Goal: Information Seeking & Learning: Learn about a topic

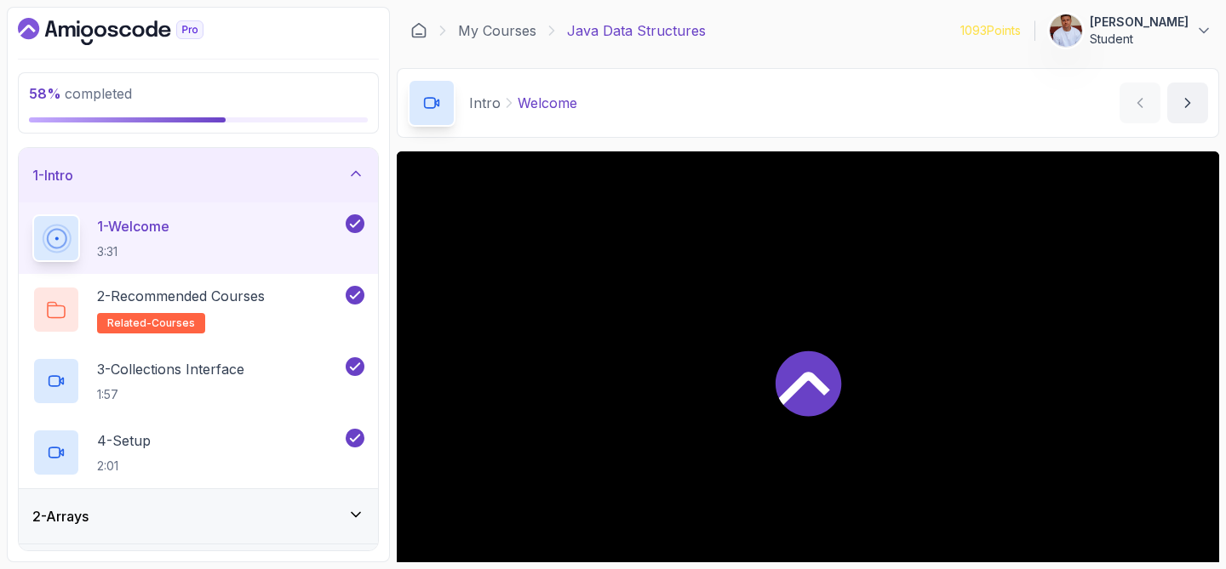
click at [358, 171] on icon at bounding box center [355, 173] width 17 height 17
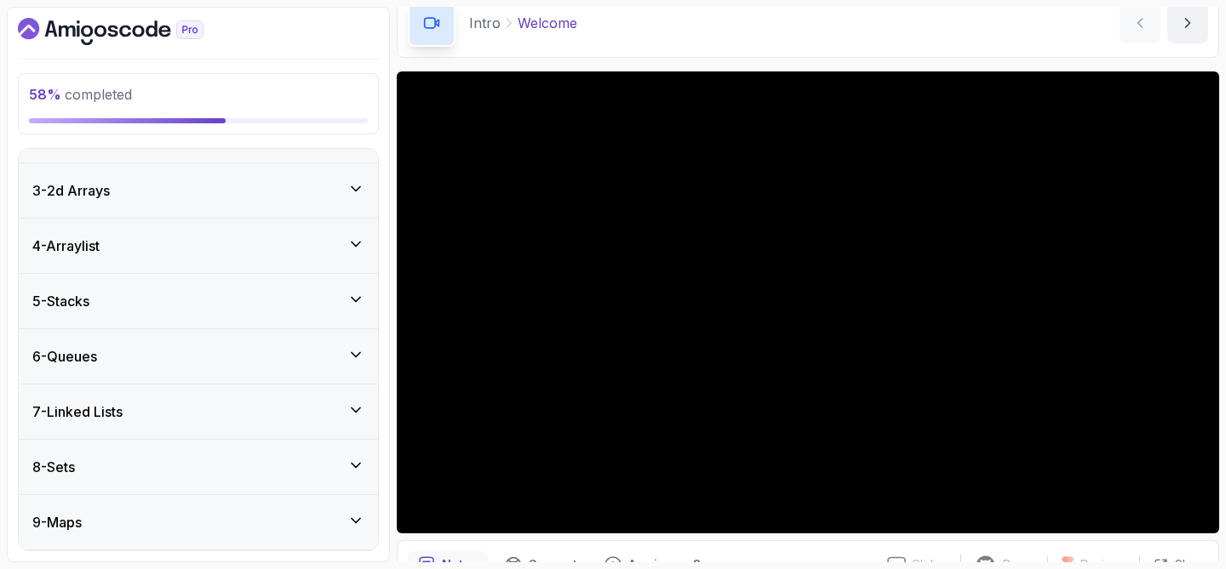
scroll to position [150, 0]
click at [124, 369] on div "7 - Linked Lists" at bounding box center [198, 358] width 359 height 54
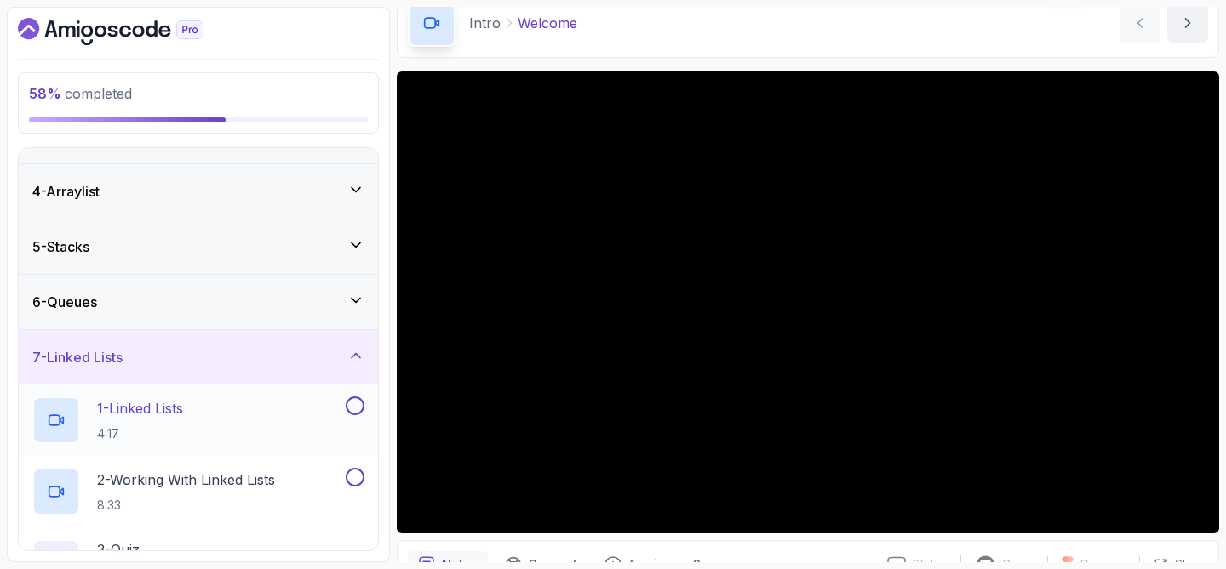
click at [129, 412] on p "1 - Linked Lists" at bounding box center [140, 408] width 86 height 20
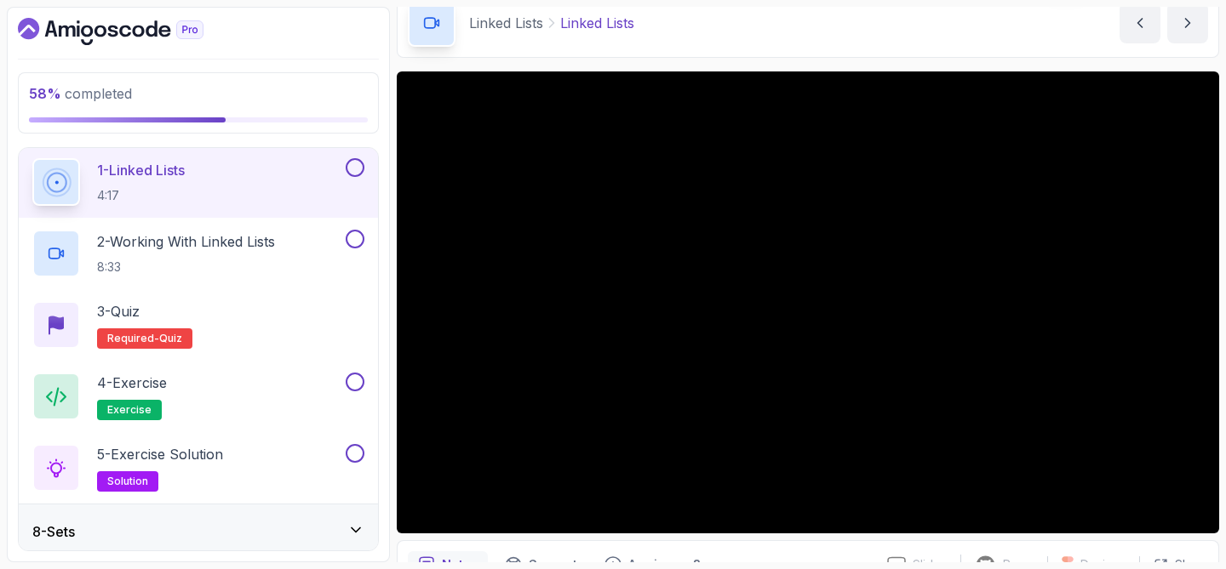
scroll to position [390, 0]
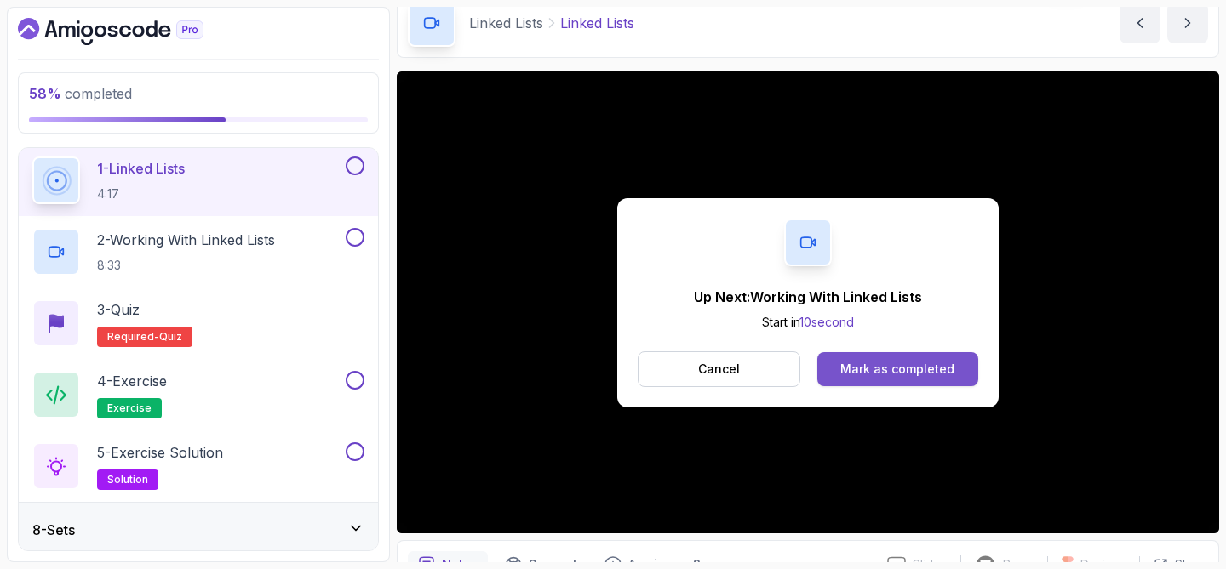
click at [852, 362] on div "Mark as completed" at bounding box center [897, 369] width 114 height 17
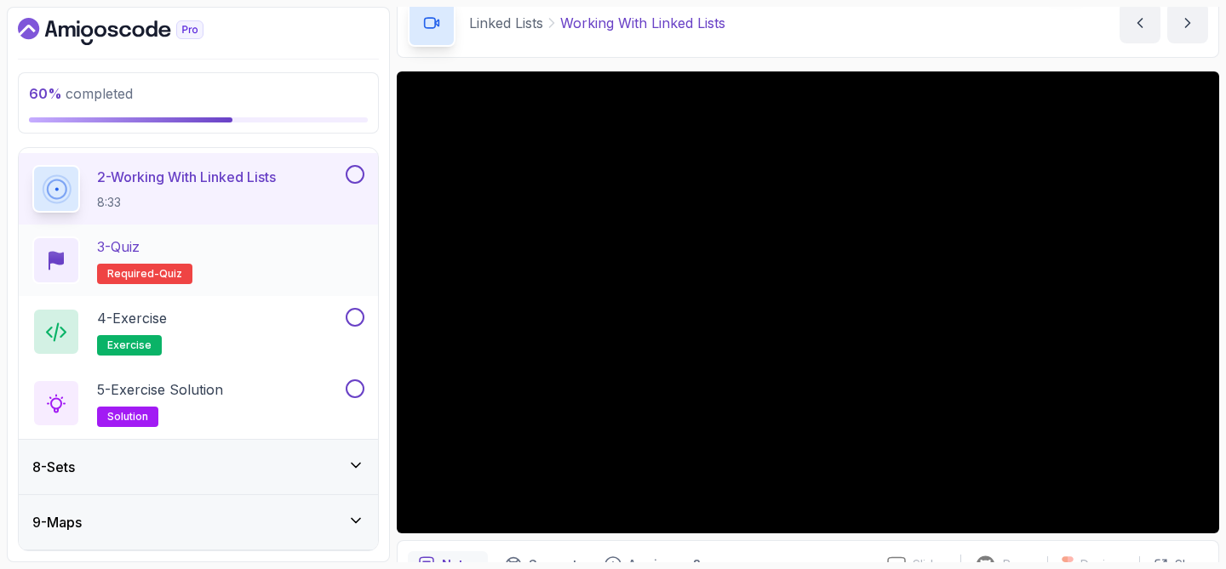
scroll to position [456, 0]
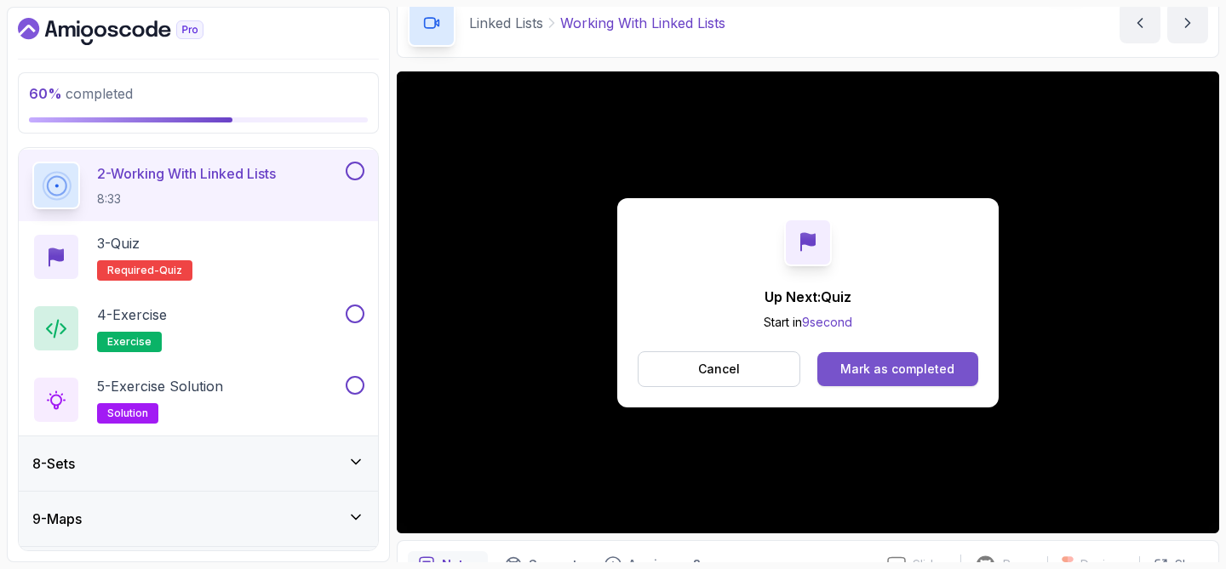
click at [860, 368] on div "Mark as completed" at bounding box center [897, 369] width 114 height 17
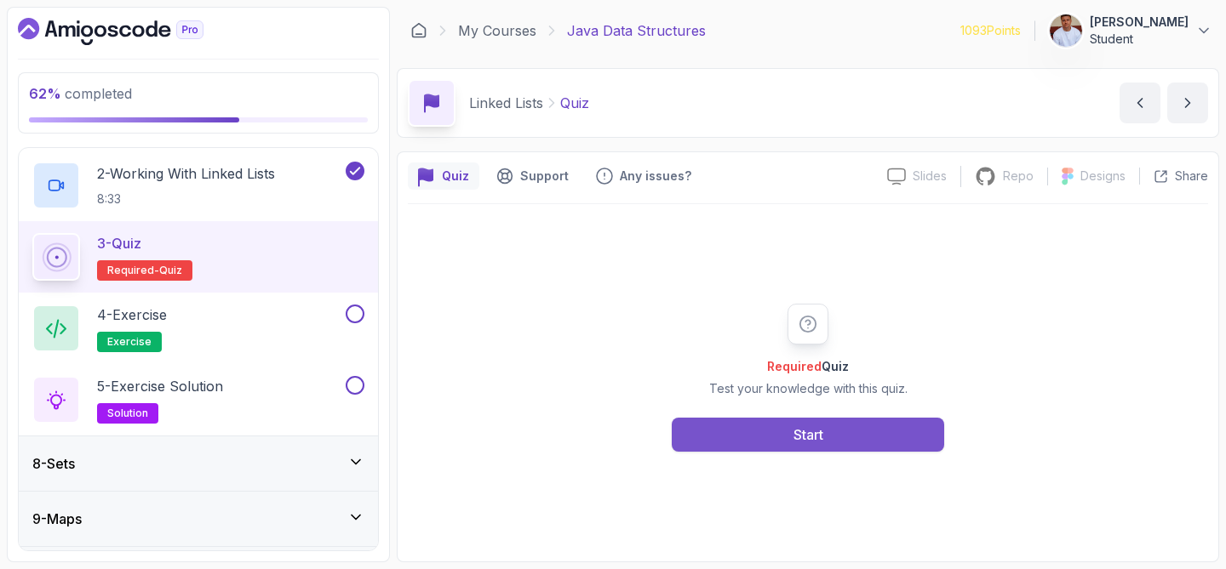
click at [800, 438] on div "Start" at bounding box center [808, 435] width 30 height 20
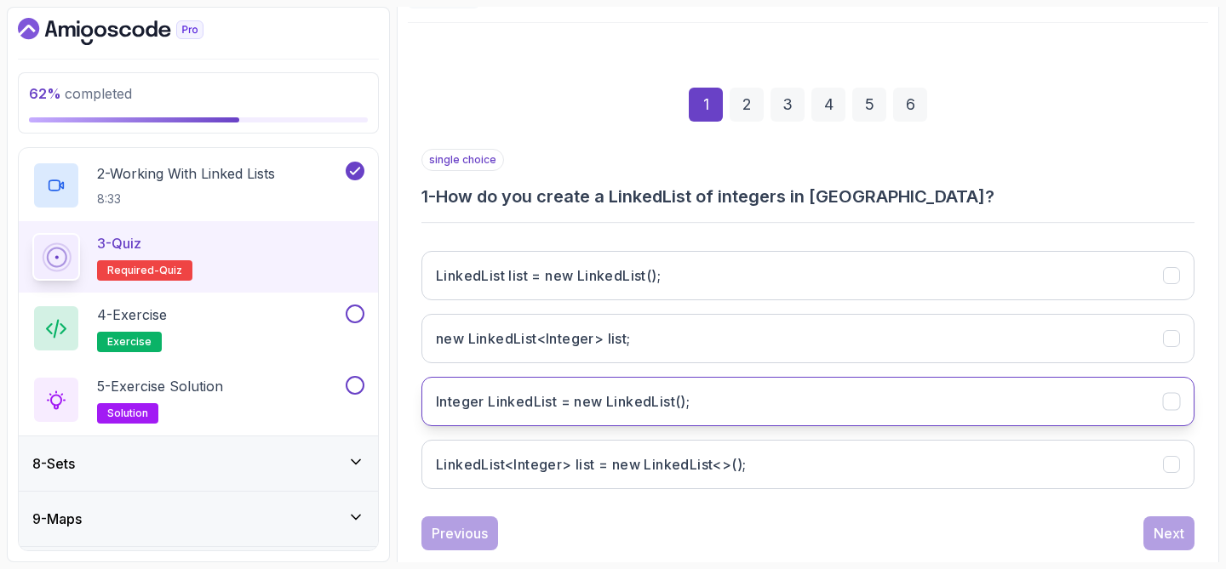
scroll to position [207, 0]
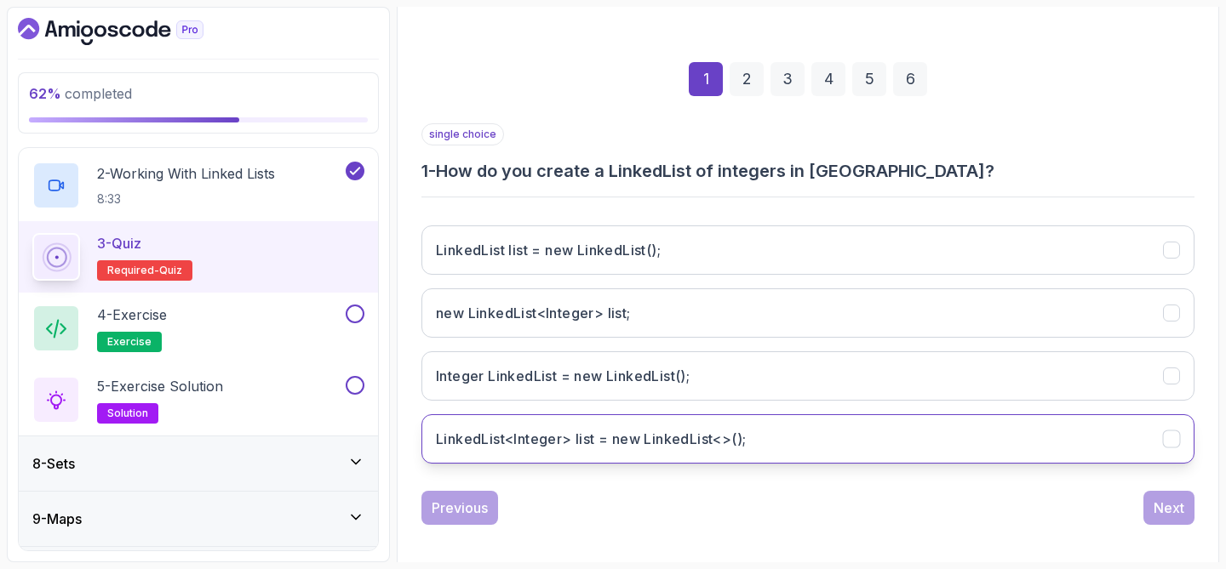
click at [696, 437] on h3 "LinkedList<Integer> list = new LinkedList<>();" at bounding box center [591, 439] width 310 height 20
click at [1175, 504] on div "Next" at bounding box center [1168, 508] width 31 height 20
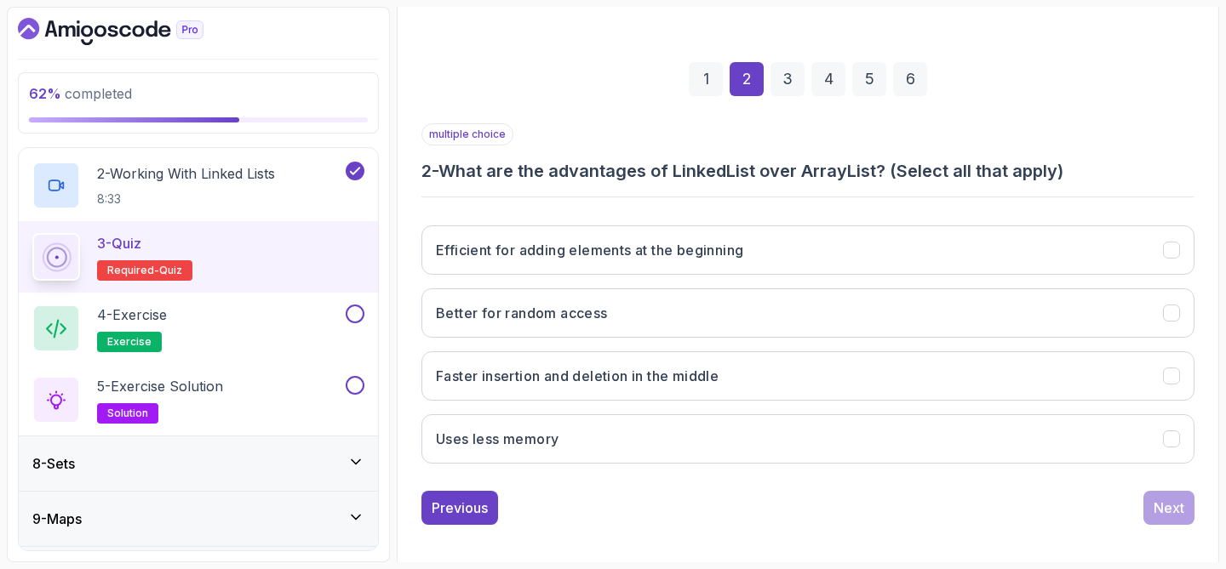
scroll to position [218, 0]
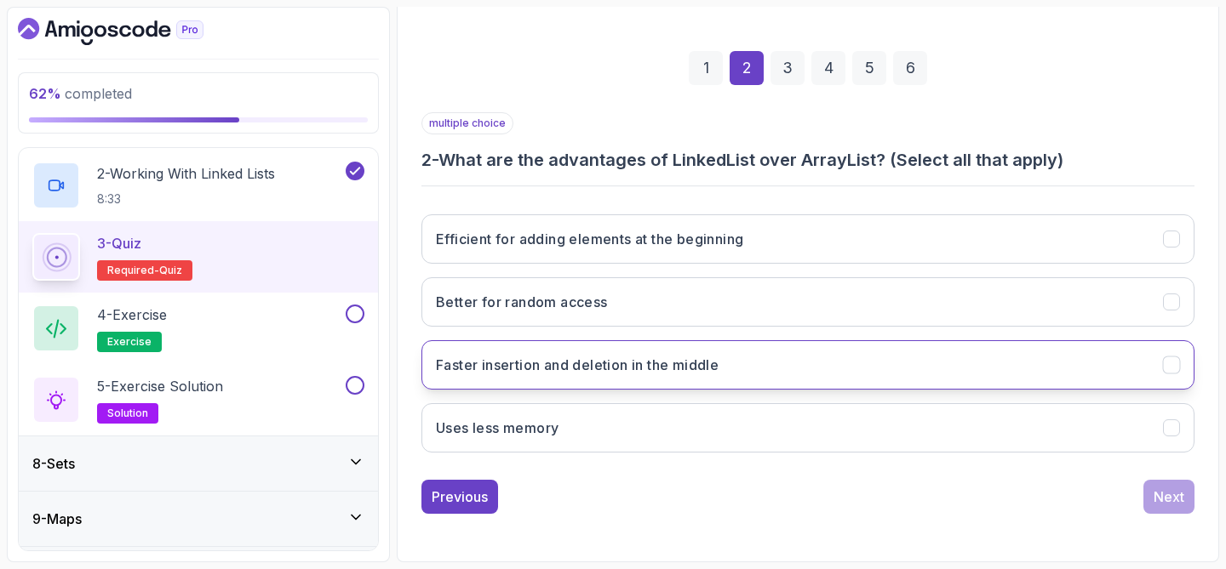
click at [853, 357] on button "Faster insertion and deletion in the middle" at bounding box center [807, 364] width 773 height 49
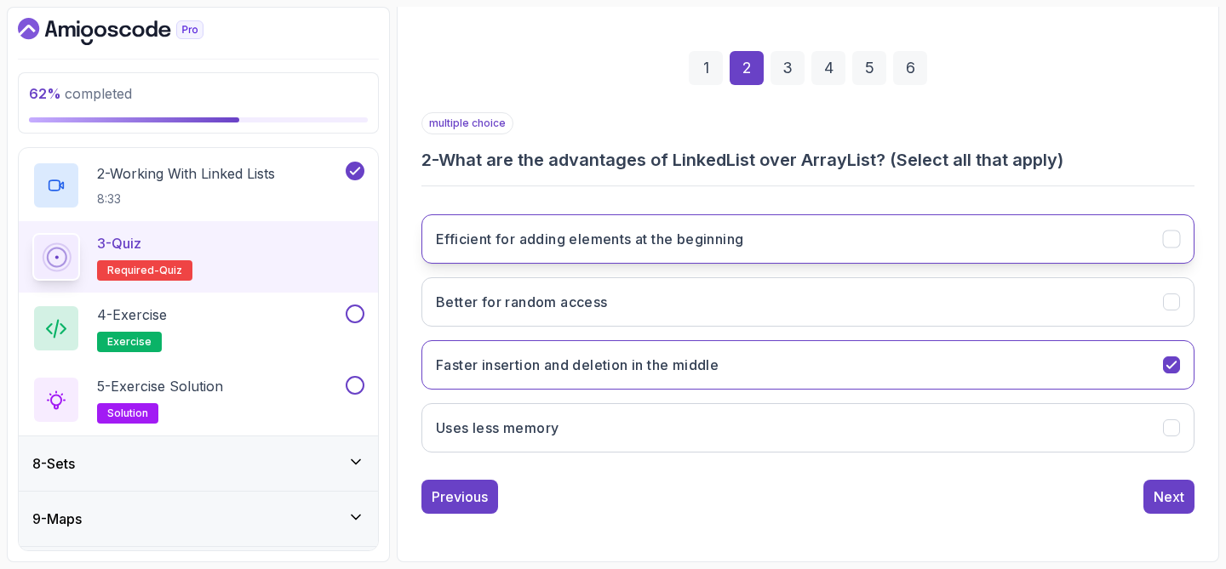
click at [760, 249] on button "Efficient for adding elements at the beginning" at bounding box center [807, 238] width 773 height 49
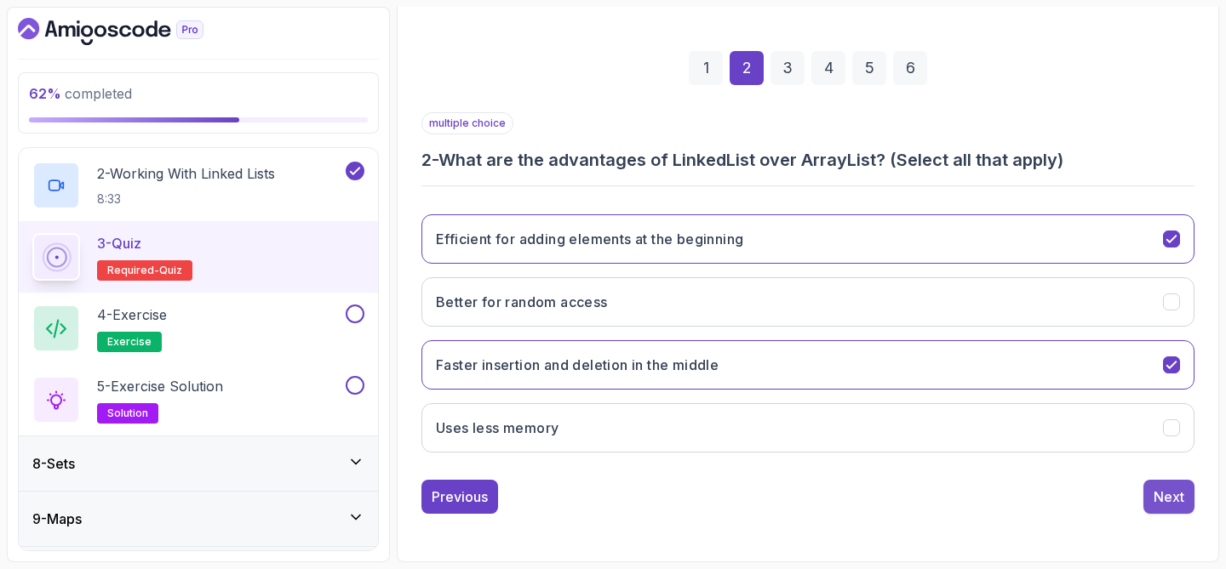
click at [1155, 494] on div "Next" at bounding box center [1168, 497] width 31 height 20
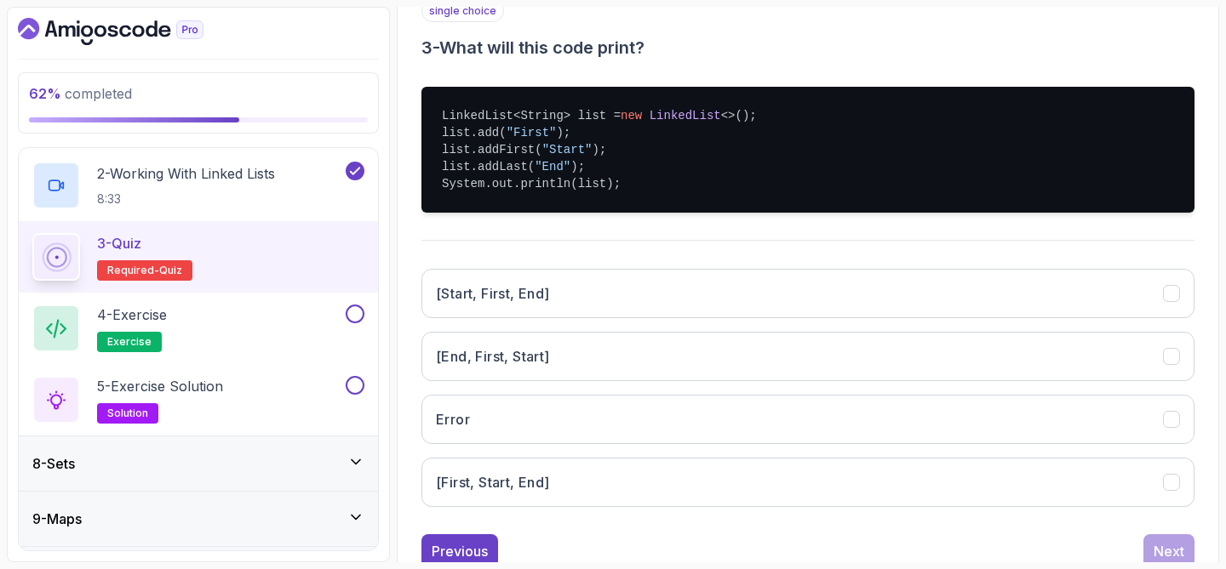
scroll to position [333, 0]
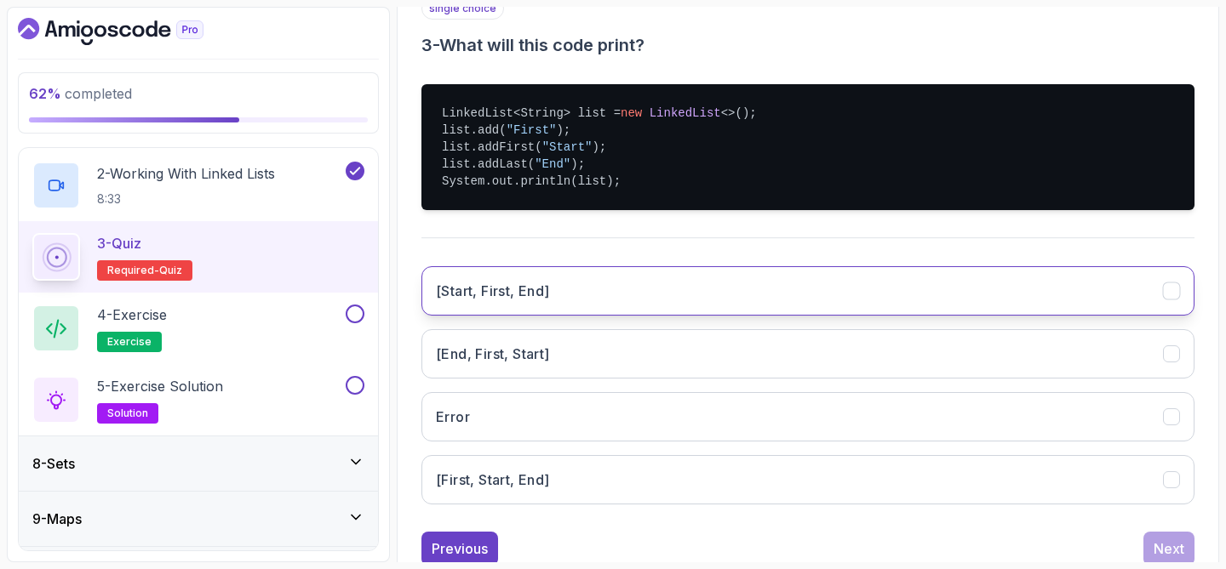
click at [856, 294] on button "[Start, First, End]" at bounding box center [807, 290] width 773 height 49
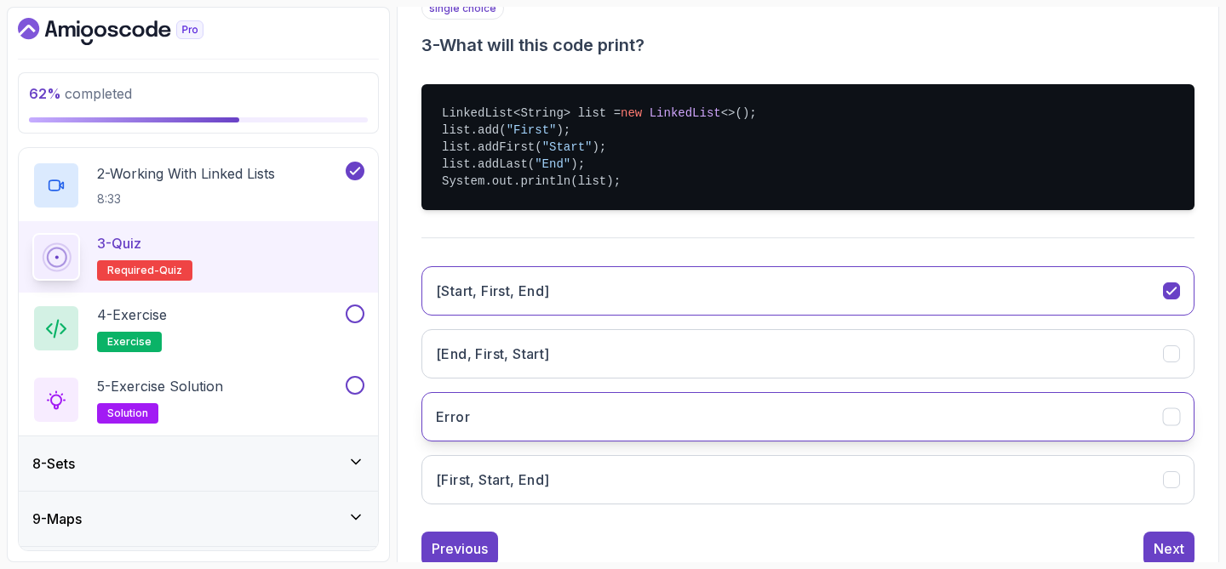
scroll to position [385, 0]
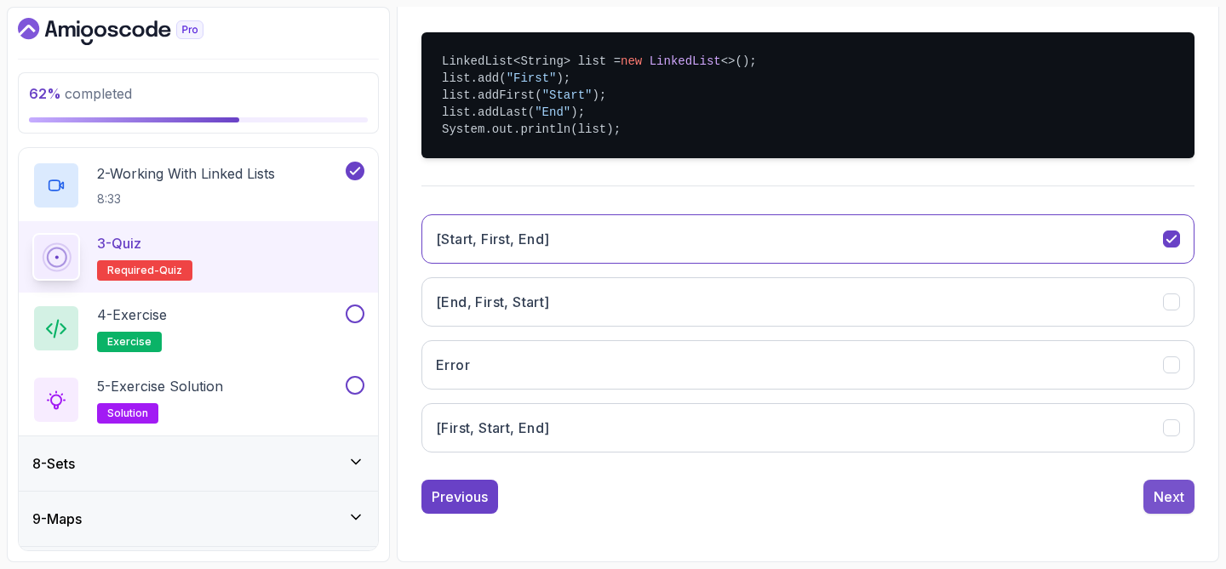
click at [1181, 506] on div "Next" at bounding box center [1168, 497] width 31 height 20
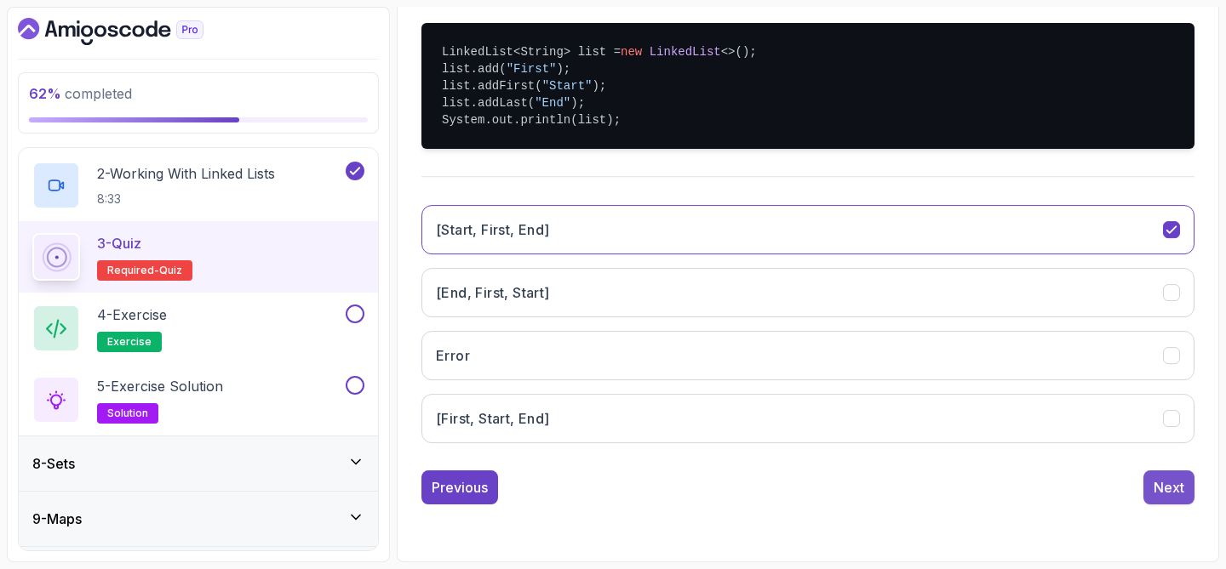
scroll to position [218, 0]
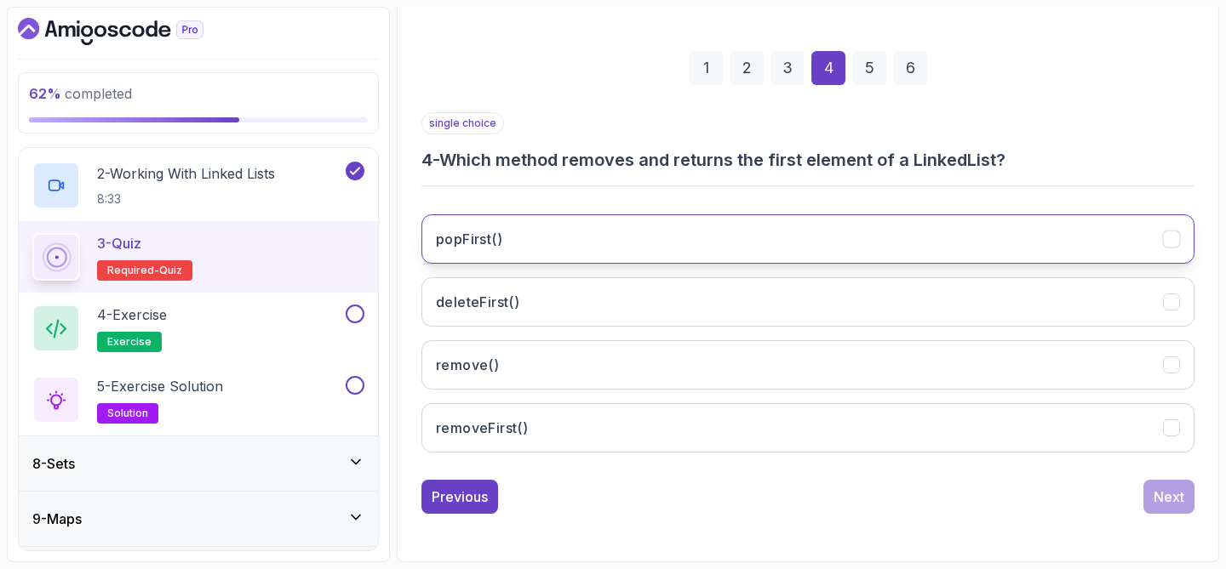
click at [823, 251] on button "popFirst()" at bounding box center [807, 238] width 773 height 49
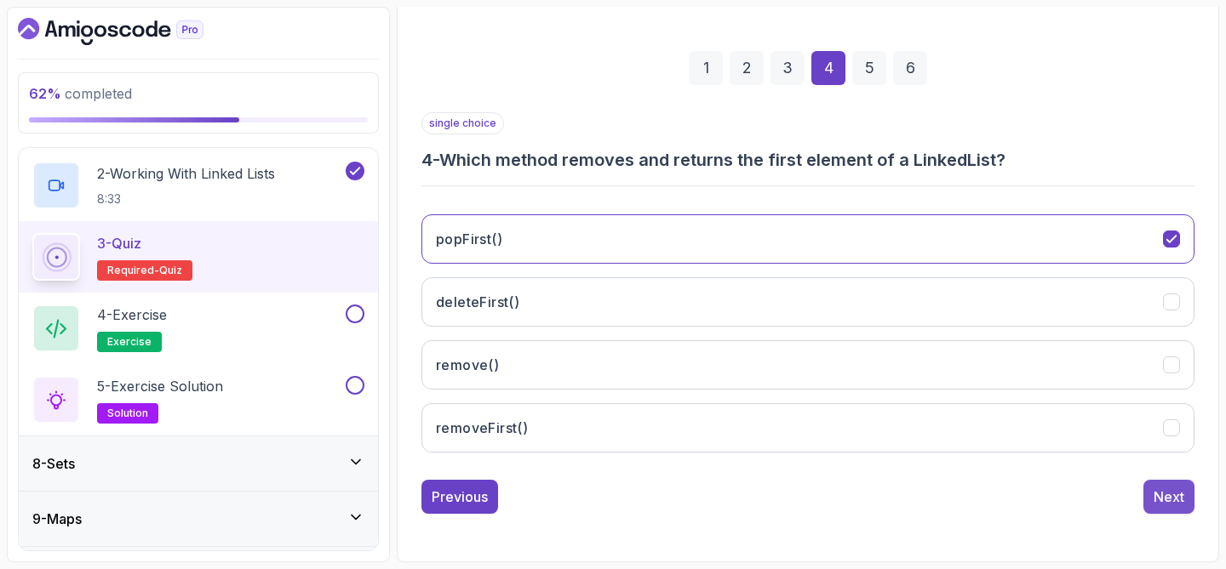
click at [1154, 497] on div "Next" at bounding box center [1168, 497] width 31 height 20
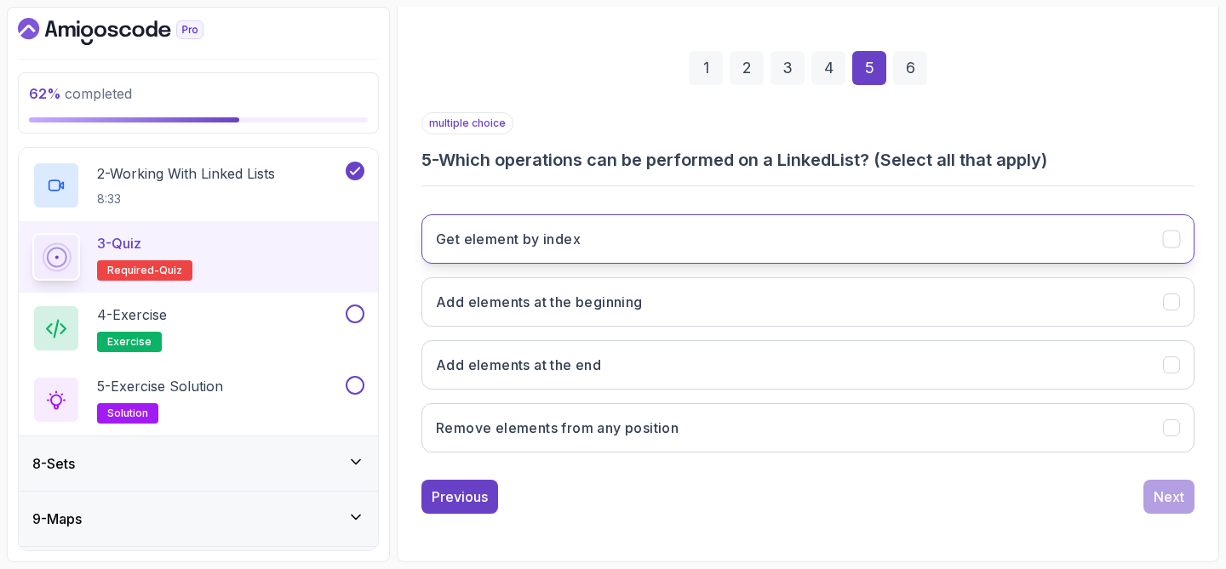
click at [901, 243] on button "Get element by index" at bounding box center [807, 238] width 773 height 49
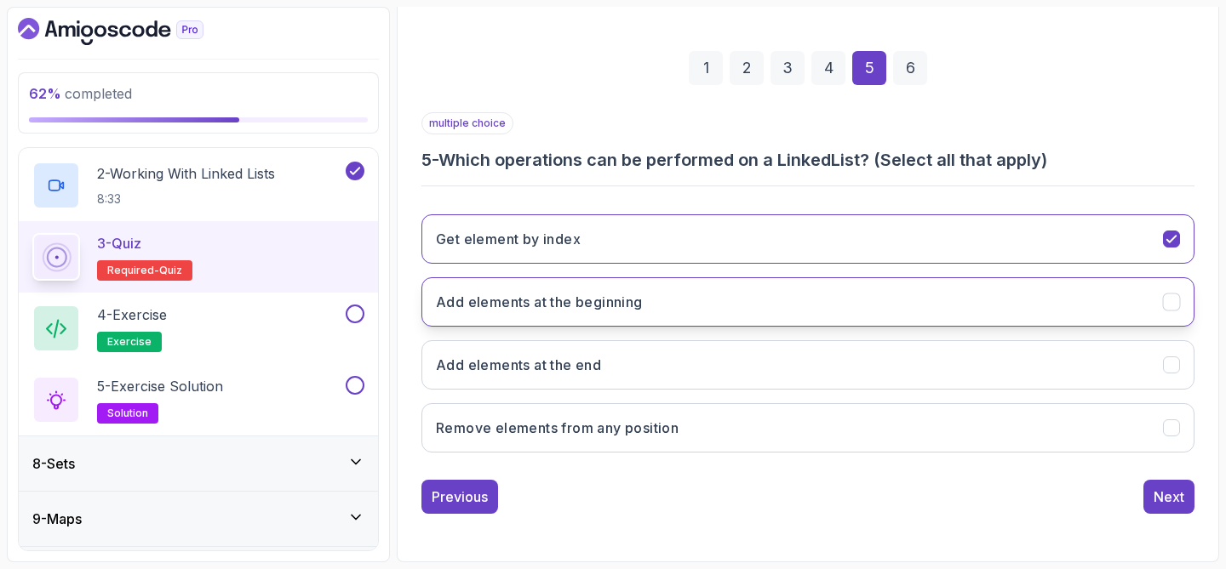
click at [896, 294] on button "Add elements at the beginning" at bounding box center [807, 301] width 773 height 49
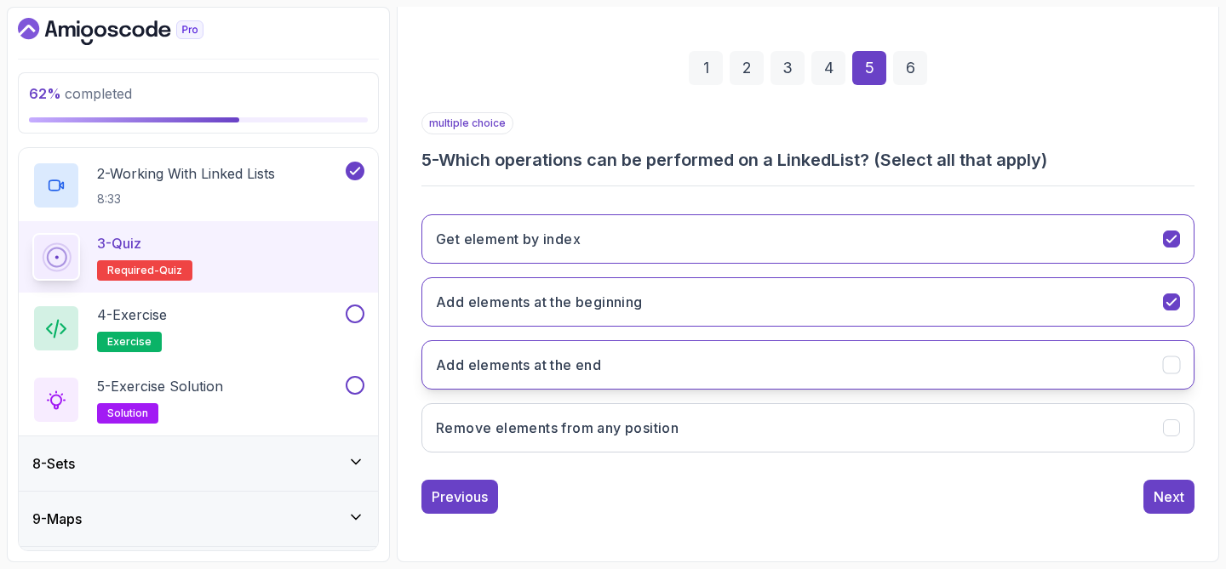
click at [883, 353] on button "Add elements at the end" at bounding box center [807, 364] width 773 height 49
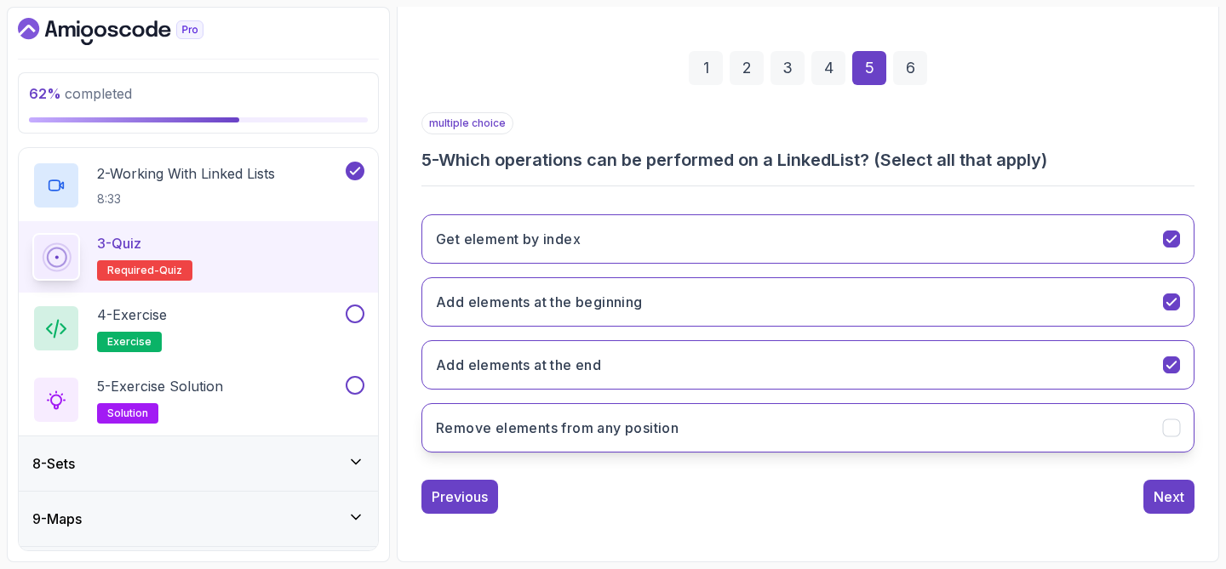
click at [877, 420] on button "Remove elements from any position" at bounding box center [807, 427] width 773 height 49
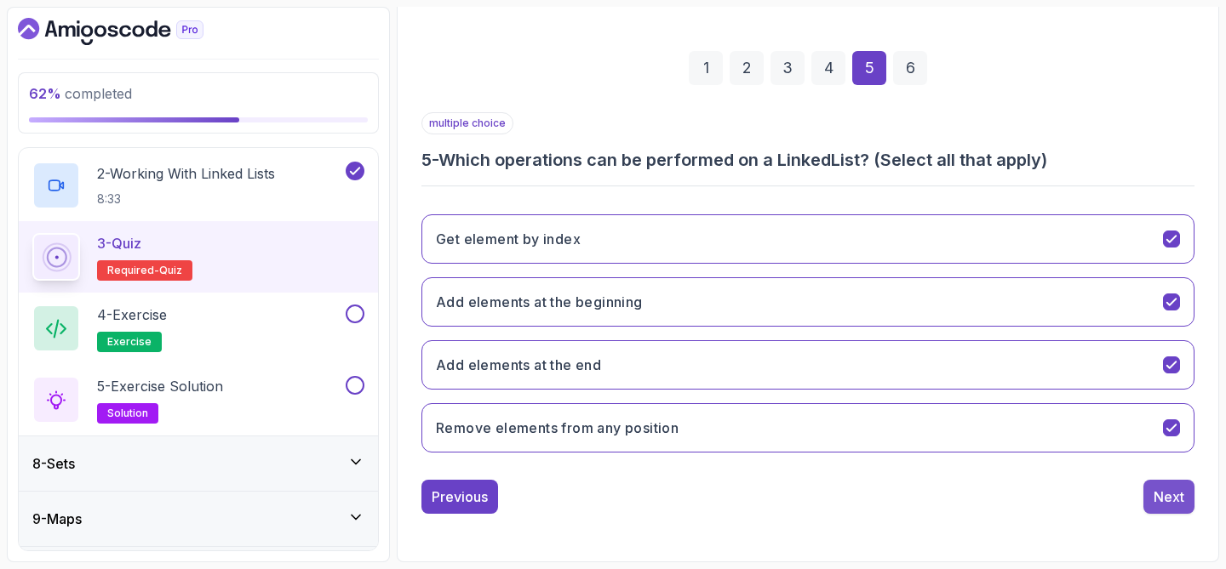
click at [1176, 504] on div "Next" at bounding box center [1168, 497] width 31 height 20
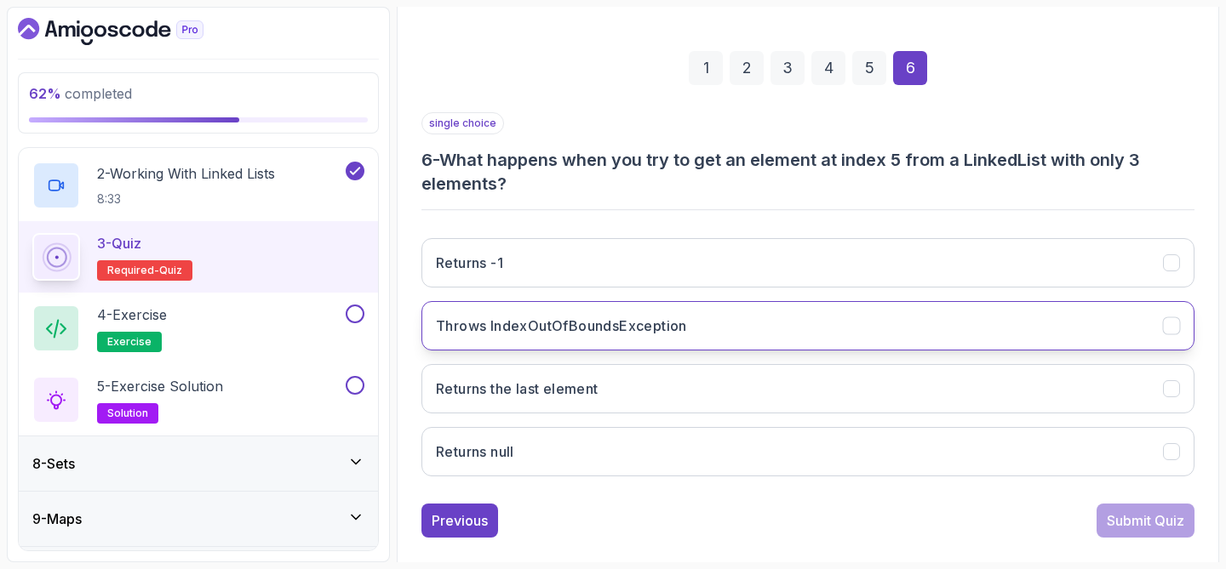
click at [948, 325] on button "Throws IndexOutOfBoundsException" at bounding box center [807, 325] width 773 height 49
click at [1119, 517] on div "Submit Quiz" at bounding box center [1144, 521] width 77 height 20
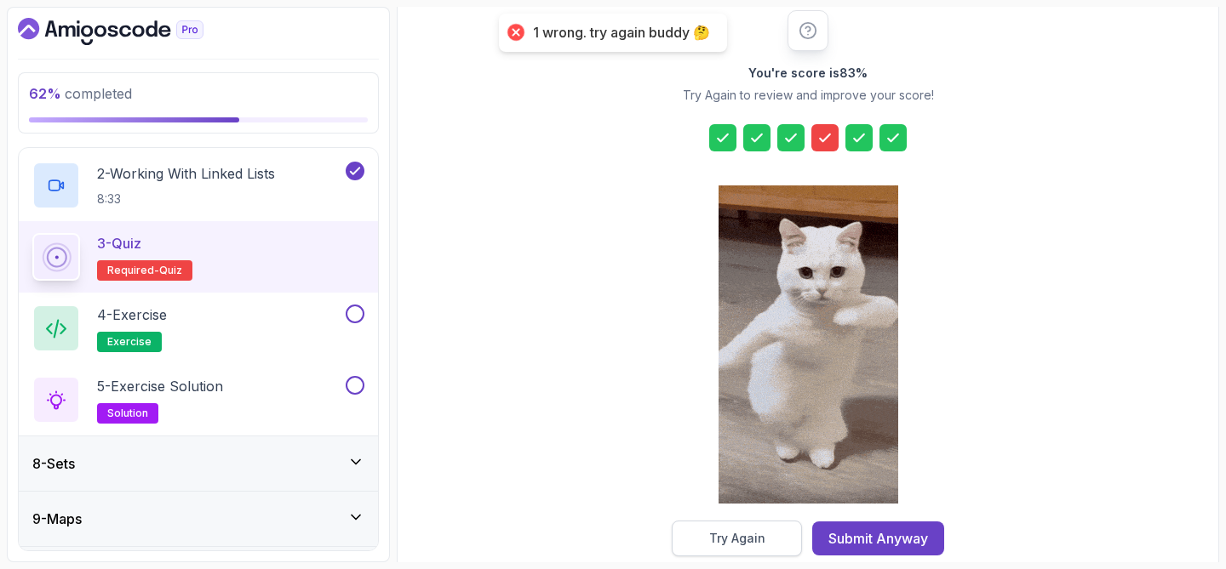
click at [732, 532] on div "Try Again" at bounding box center [737, 538] width 56 height 17
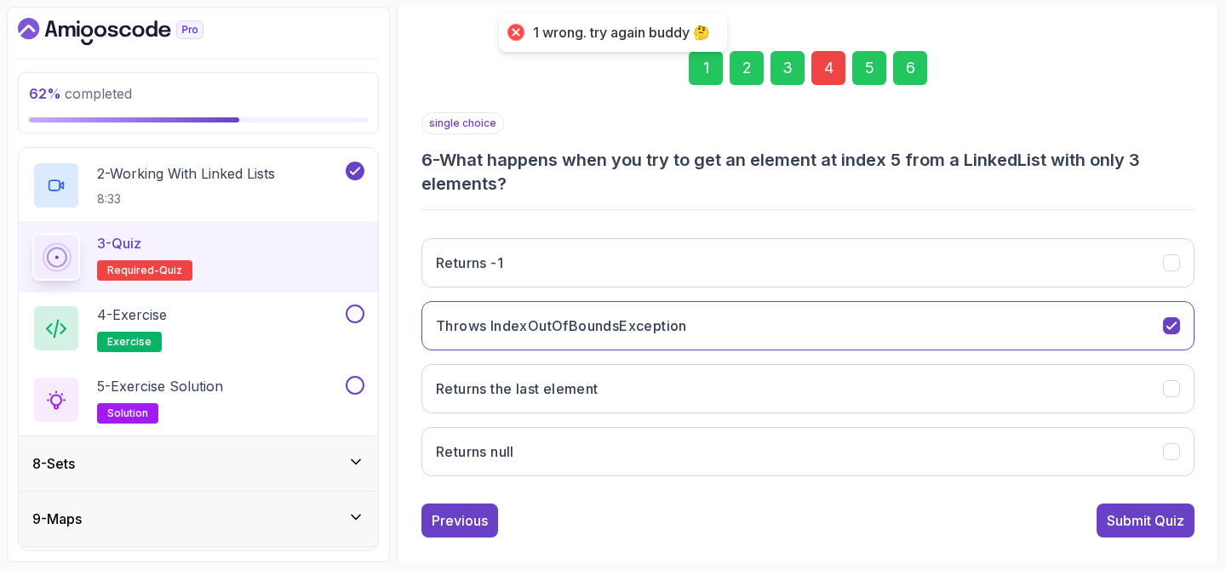
click at [823, 65] on div "4" at bounding box center [828, 68] width 34 height 34
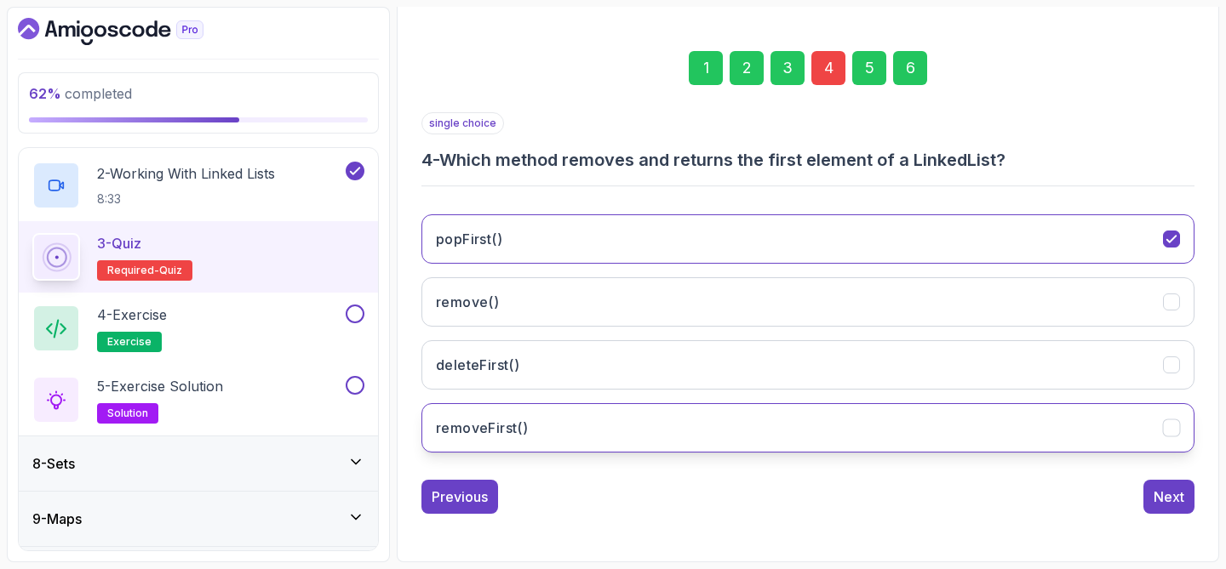
click at [723, 446] on button "removeFirst()" at bounding box center [807, 427] width 773 height 49
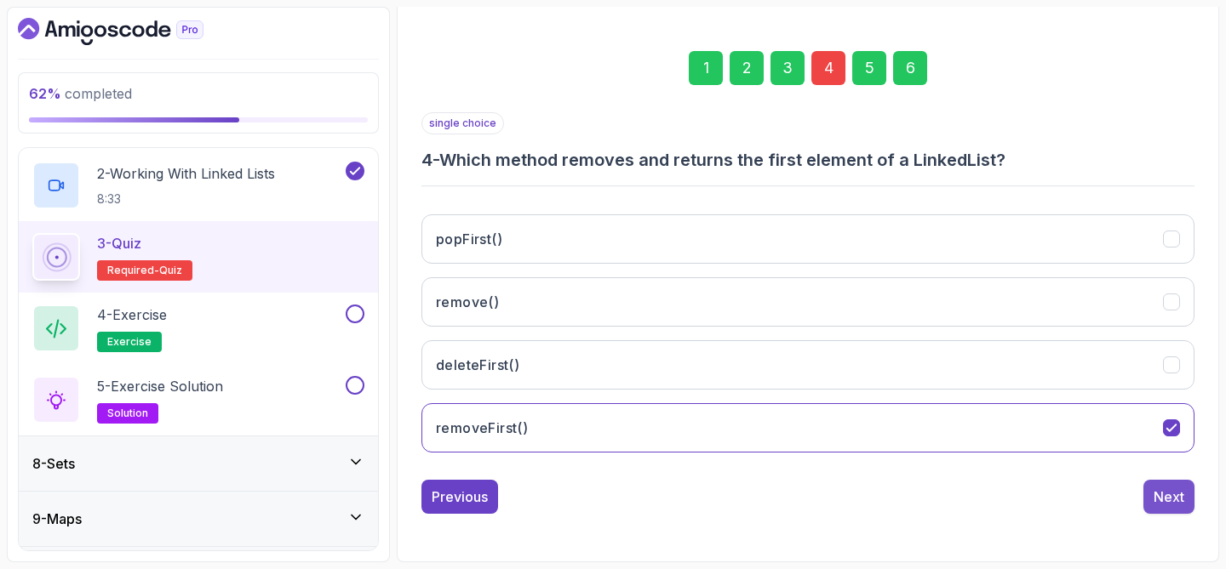
click at [1183, 493] on div "Next" at bounding box center [1168, 497] width 31 height 20
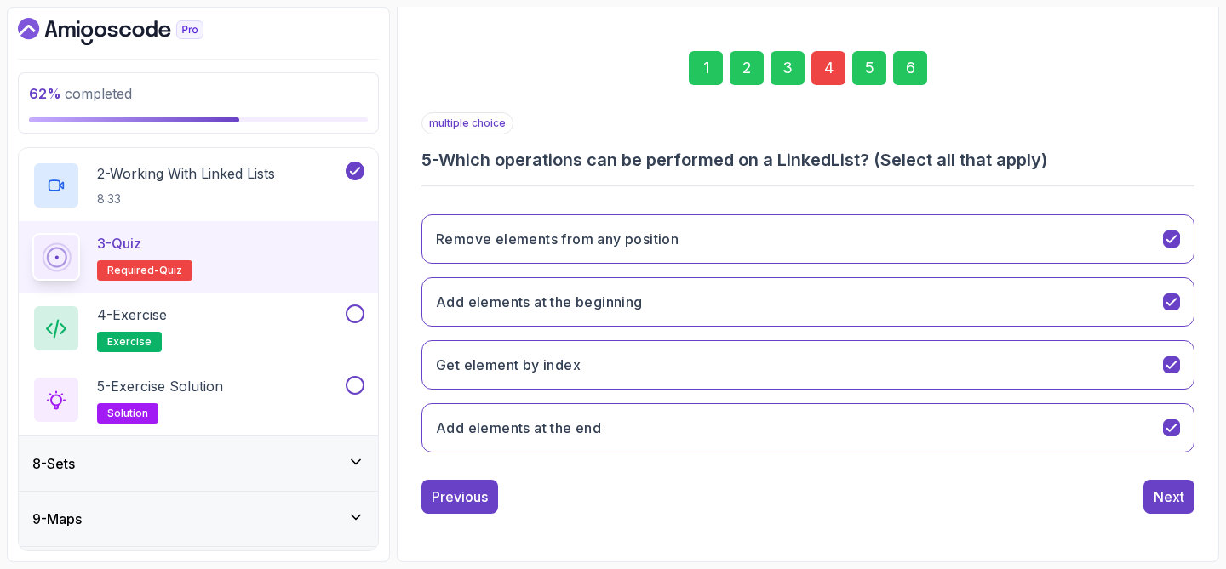
click at [913, 82] on div "6" at bounding box center [910, 68] width 34 height 34
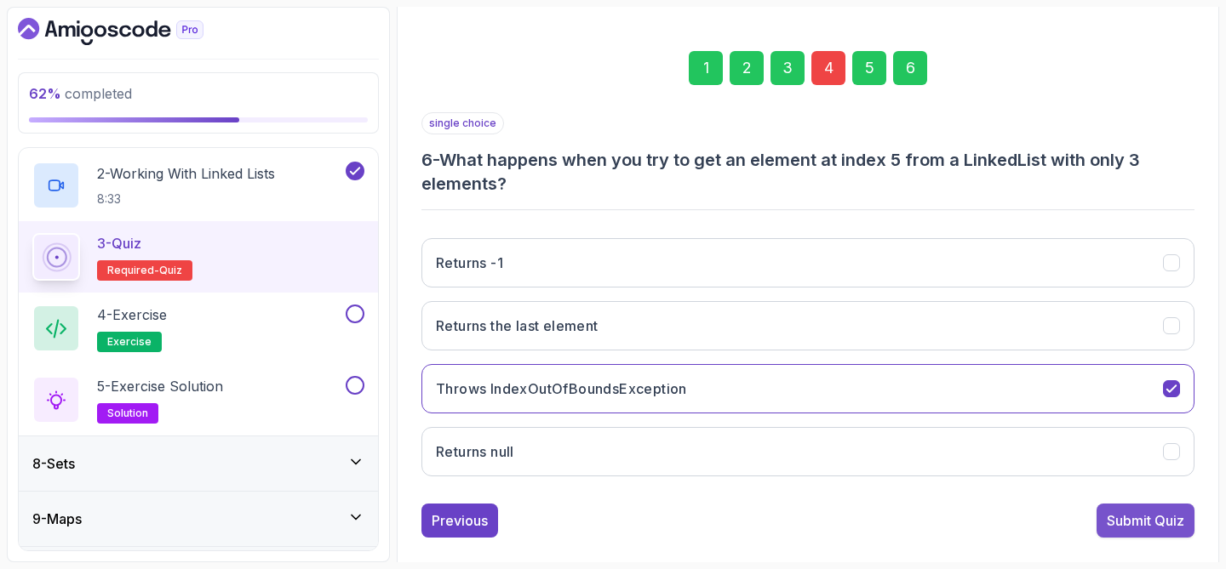
click at [1146, 511] on div "Submit Quiz" at bounding box center [1144, 521] width 77 height 20
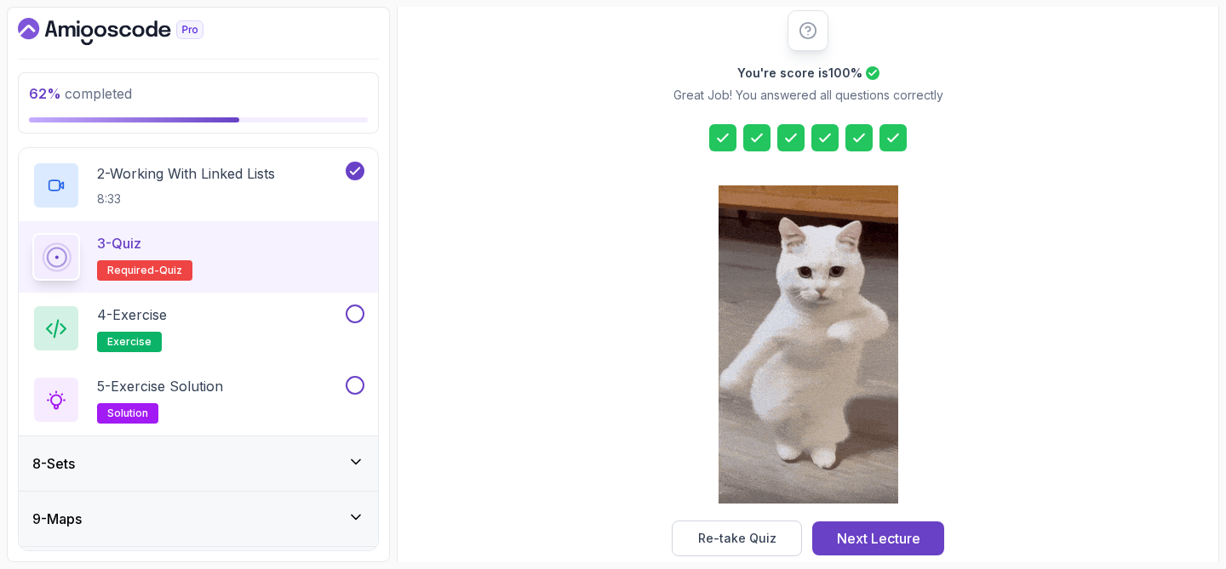
click at [843, 532] on div "Next Lecture" at bounding box center [878, 539] width 83 height 20
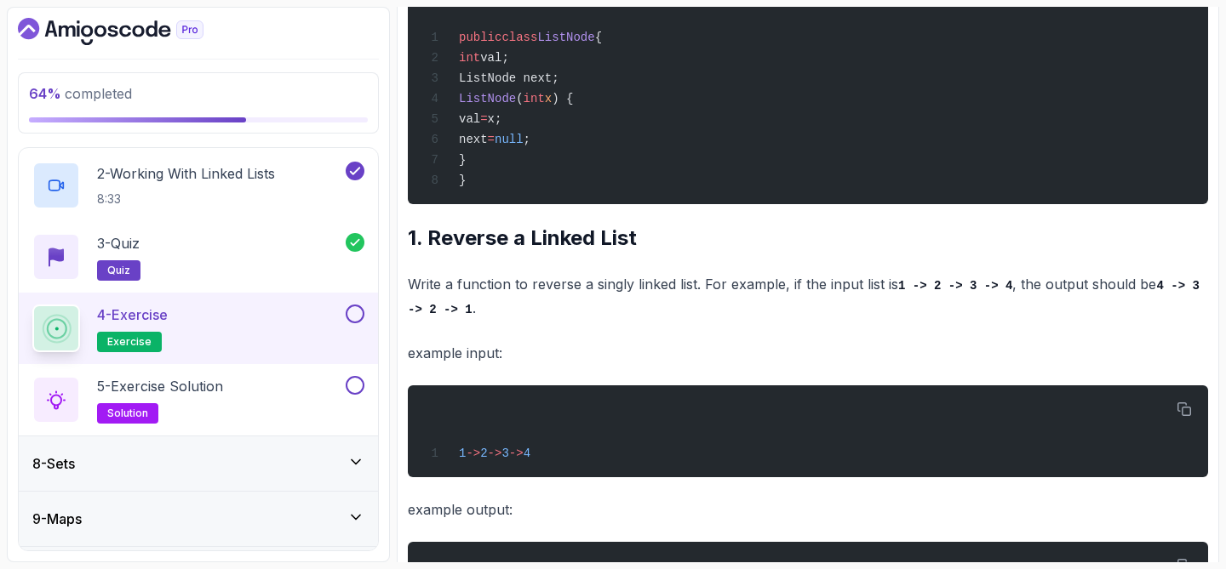
scroll to position [342, 0]
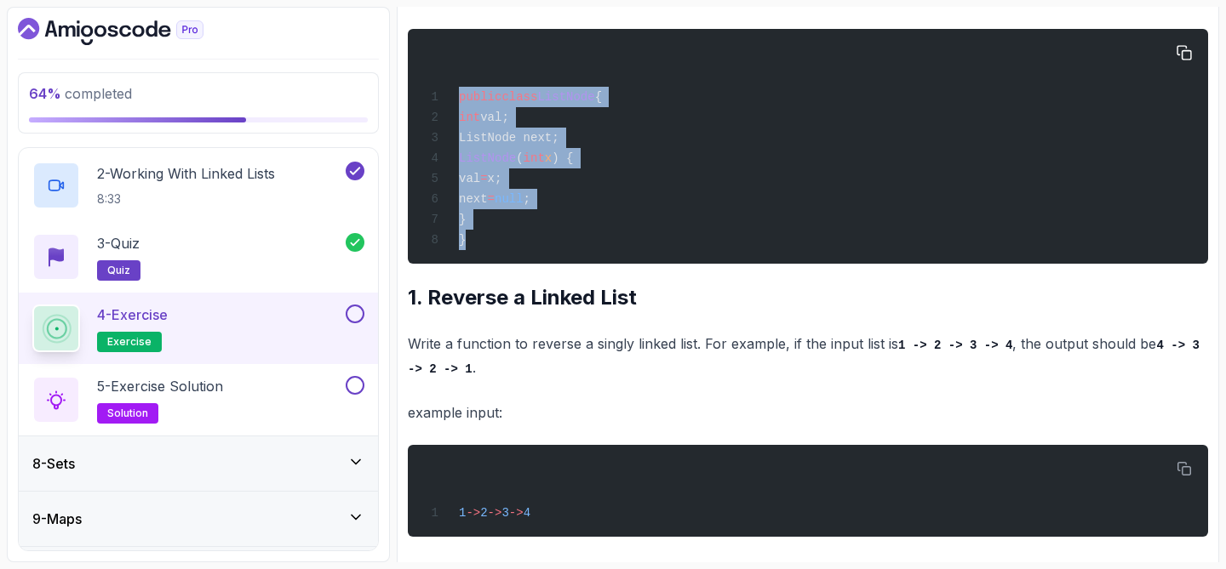
drag, startPoint x: 460, startPoint y: 100, endPoint x: 489, endPoint y: 239, distance: 142.7
click at [489, 239] on div "public class ListNode { int val; ListNode next; ListNode ( int x ) { val = x; n…" at bounding box center [807, 146] width 773 height 214
copy code "public class ListNode { int val; ListNode next; ListNode ( int x ) { val = x; n…"
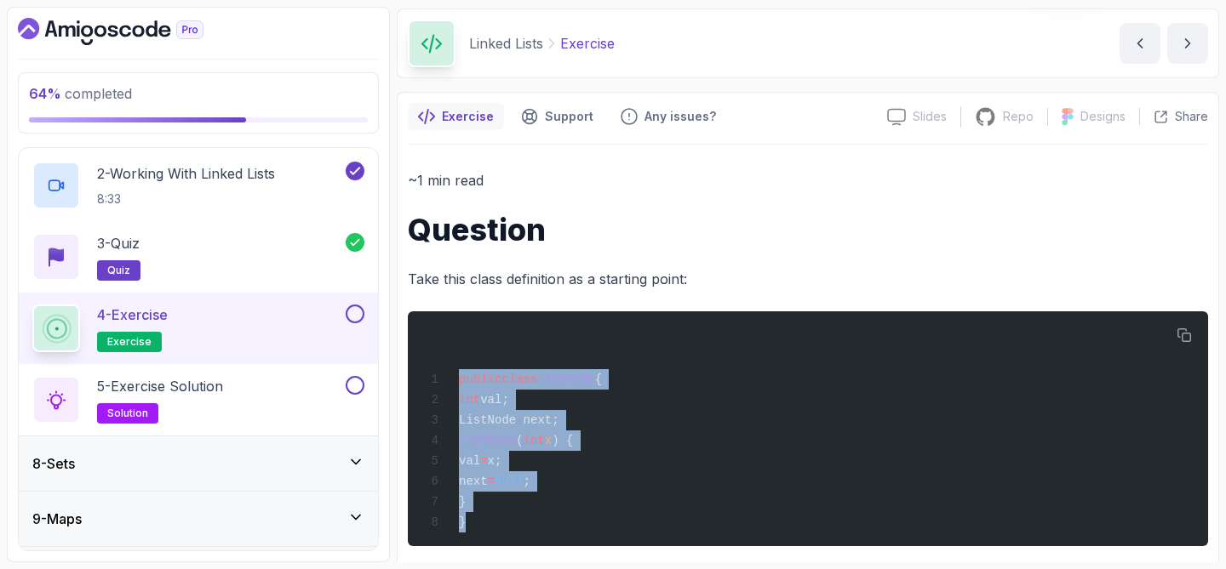
scroll to position [71, 0]
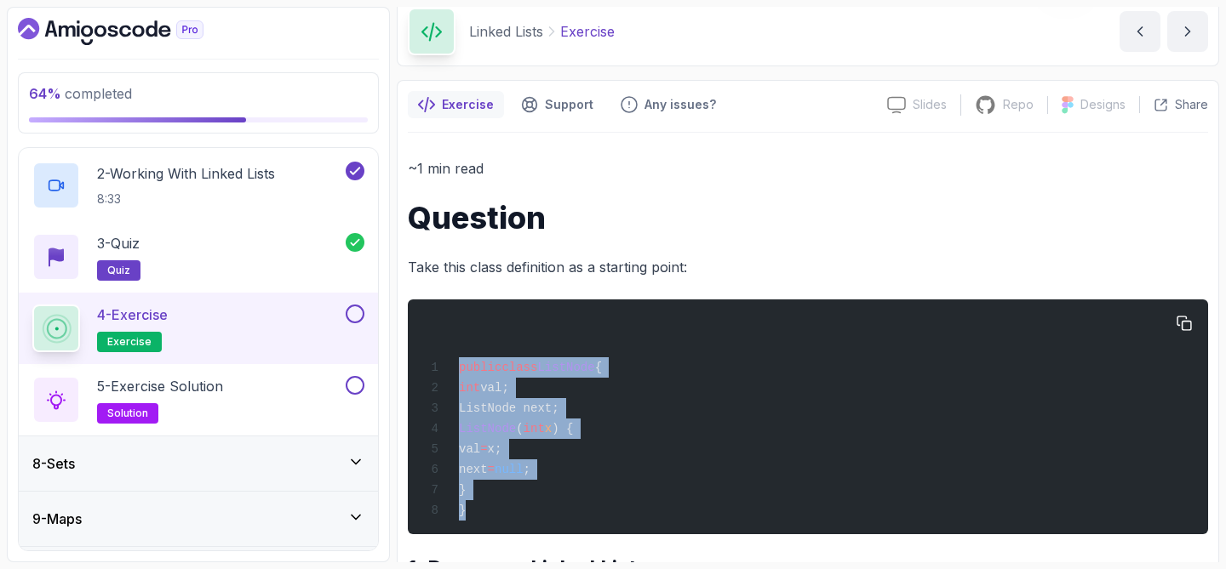
click at [705, 398] on div "public class ListNode { int val; ListNode next; ListNode ( int x ) { val = x; n…" at bounding box center [807, 417] width 773 height 214
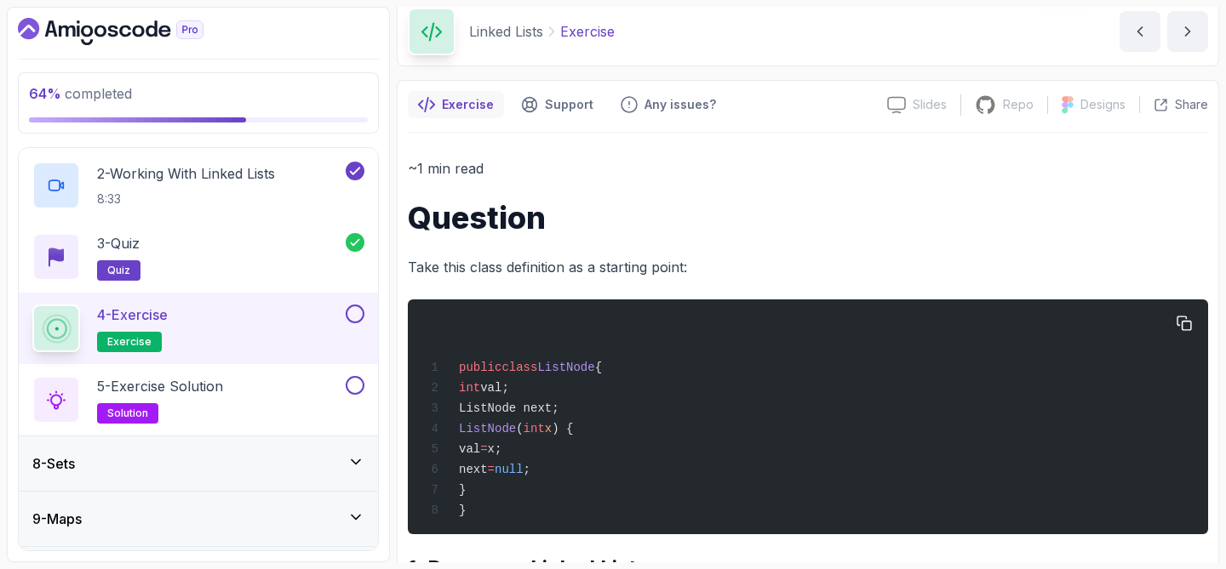
drag, startPoint x: 490, startPoint y: 391, endPoint x: 498, endPoint y: 487, distance: 96.5
click at [498, 487] on div "public class ListNode { int val; ListNode next; ListNode ( int x ) { val = x; n…" at bounding box center [807, 417] width 773 height 214
copy code "int val; ListNode next; ListNode ( int x ) { val = x; next = null ; }"
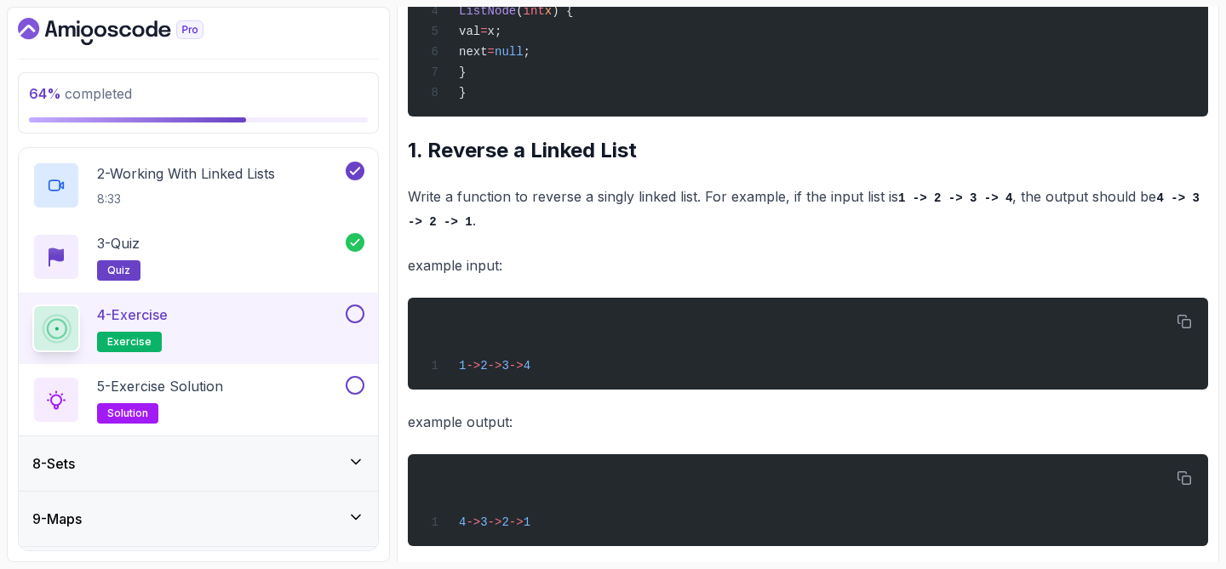
scroll to position [516, 0]
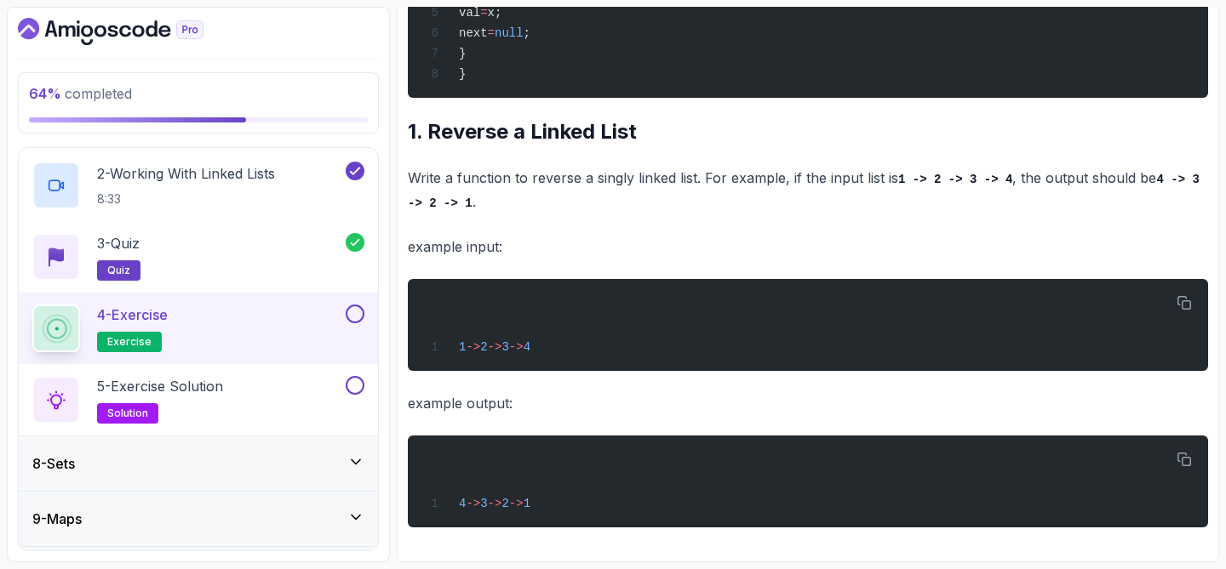
click at [354, 312] on button at bounding box center [355, 314] width 19 height 19
click at [288, 386] on div "5 - Exercise Solution solution" at bounding box center [187, 400] width 310 height 48
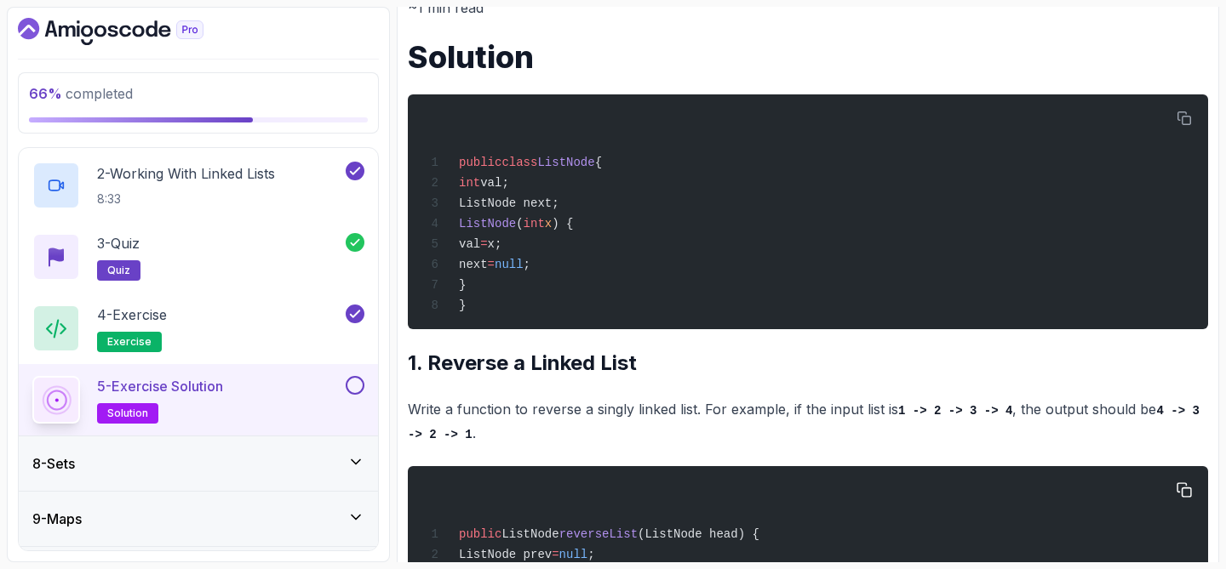
scroll to position [483, 0]
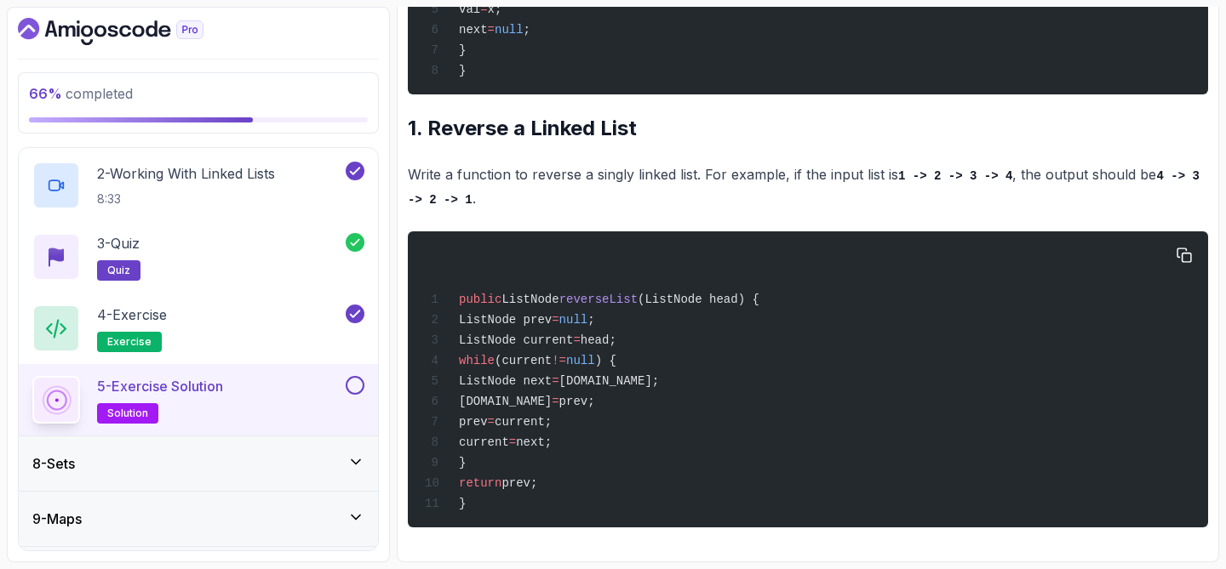
drag, startPoint x: 487, startPoint y: 310, endPoint x: 623, endPoint y: 473, distance: 212.7
click at [623, 473] on div "public ListNode reverseList (ListNode head) { ListNode prev = null ; ListNode c…" at bounding box center [807, 380] width 773 height 276
copy code "ListNode prev = null ; ListNode current = head; while (current != null ) { List…"
click at [703, 507] on div "public ListNode reverseList (ListNode head) { ListNode prev = null ; ListNode c…" at bounding box center [807, 380] width 773 height 276
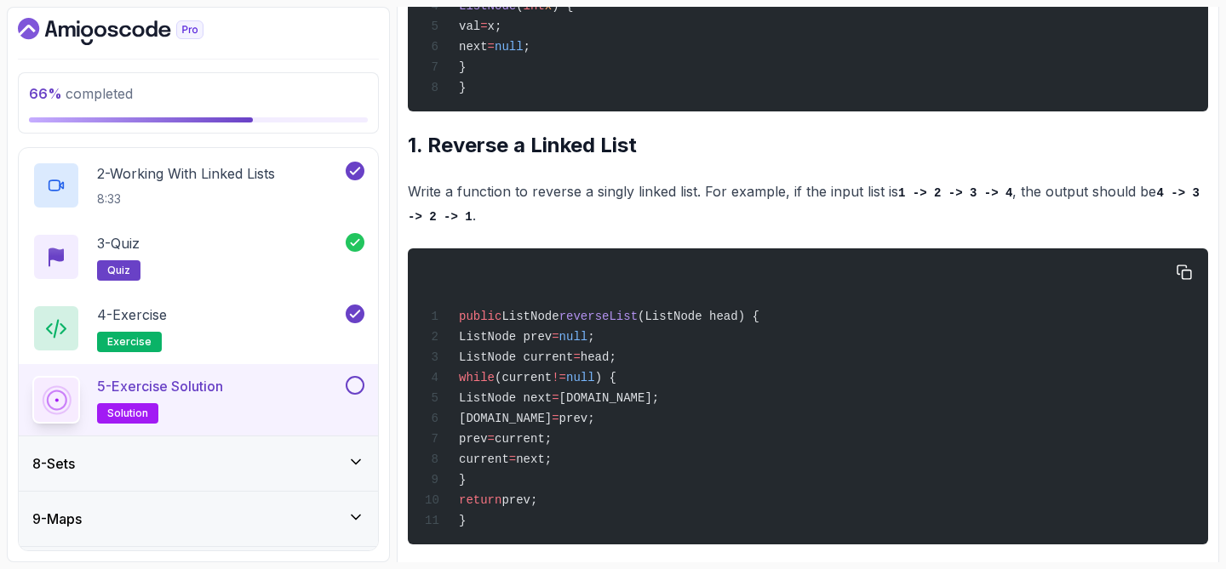
scroll to position [449, 0]
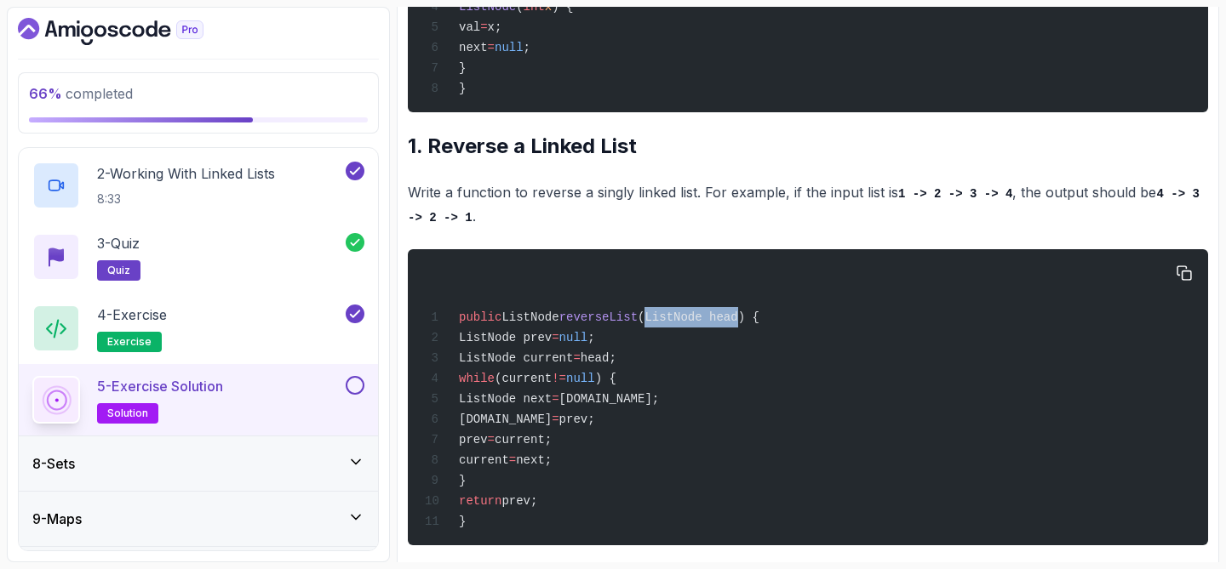
drag, startPoint x: 658, startPoint y: 323, endPoint x: 754, endPoint y: 323, distance: 96.2
click at [754, 323] on span "(ListNode head) {" at bounding box center [699, 318] width 122 height 14
copy span "ListNode head"
drag, startPoint x: 462, startPoint y: 323, endPoint x: 654, endPoint y: 315, distance: 191.7
click at [654, 315] on div "public ListNode reverseList (ListNode head) { ListNode prev = null ; ListNode c…" at bounding box center [807, 398] width 773 height 276
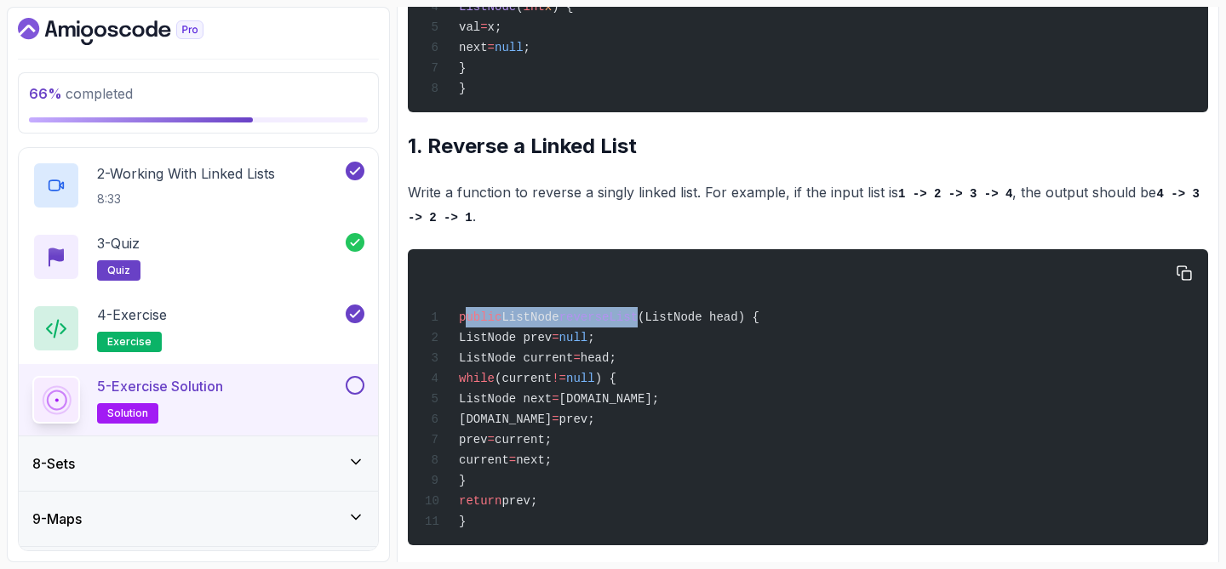
copy span "ublic ListNode reverseList"
drag, startPoint x: 676, startPoint y: 431, endPoint x: 684, endPoint y: 398, distance: 33.4
click at [684, 399] on div "public ListNode reverseList (ListNode head) { ListNode prev = null ; ListNode c…" at bounding box center [807, 398] width 773 height 276
drag, startPoint x: 454, startPoint y: 321, endPoint x: 650, endPoint y: 317, distance: 196.7
click at [650, 317] on span "public ListNode reverseList (ListNode head) {" at bounding box center [592, 318] width 335 height 14
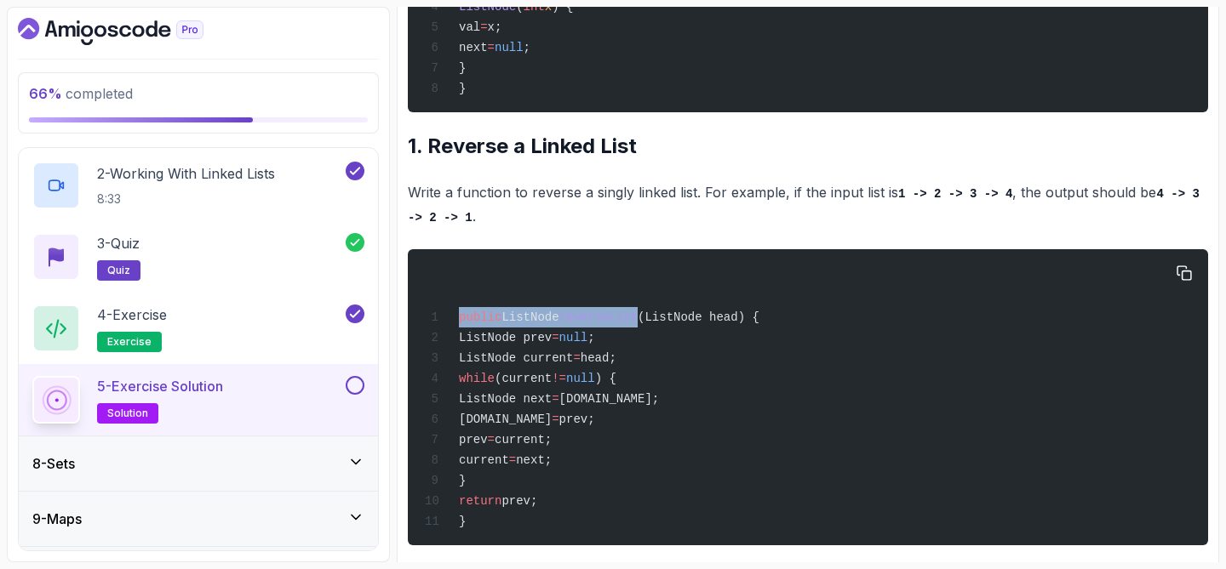
copy span "public ListNode reverseList"
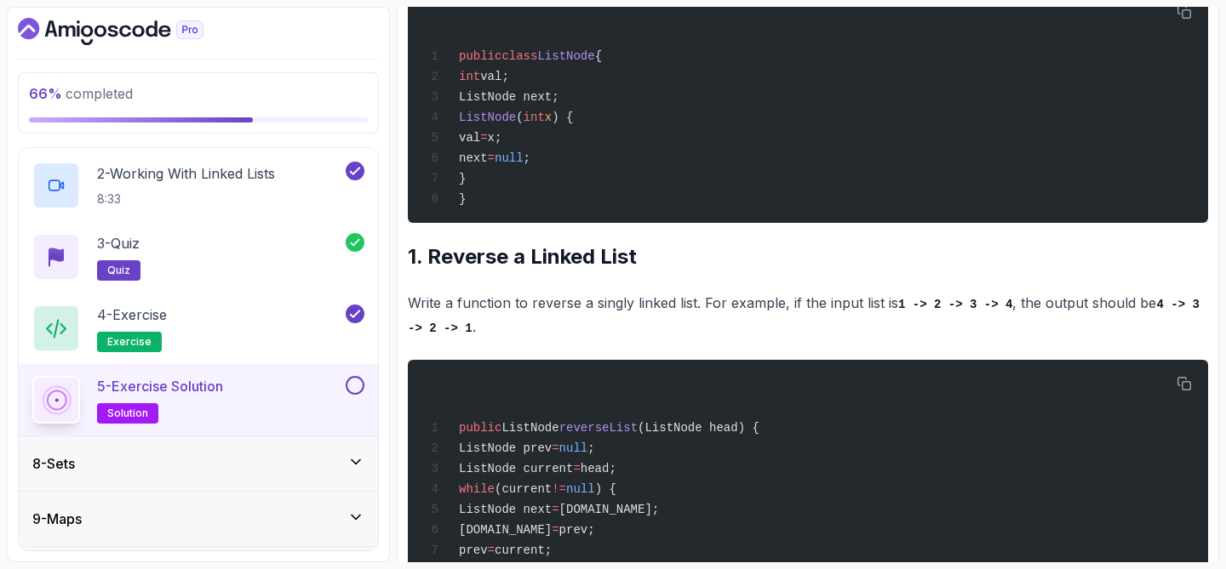
click at [682, 243] on div "~1 min read Solution public class ListNode { int val; ListNode next; ListNode (…" at bounding box center [808, 272] width 800 height 767
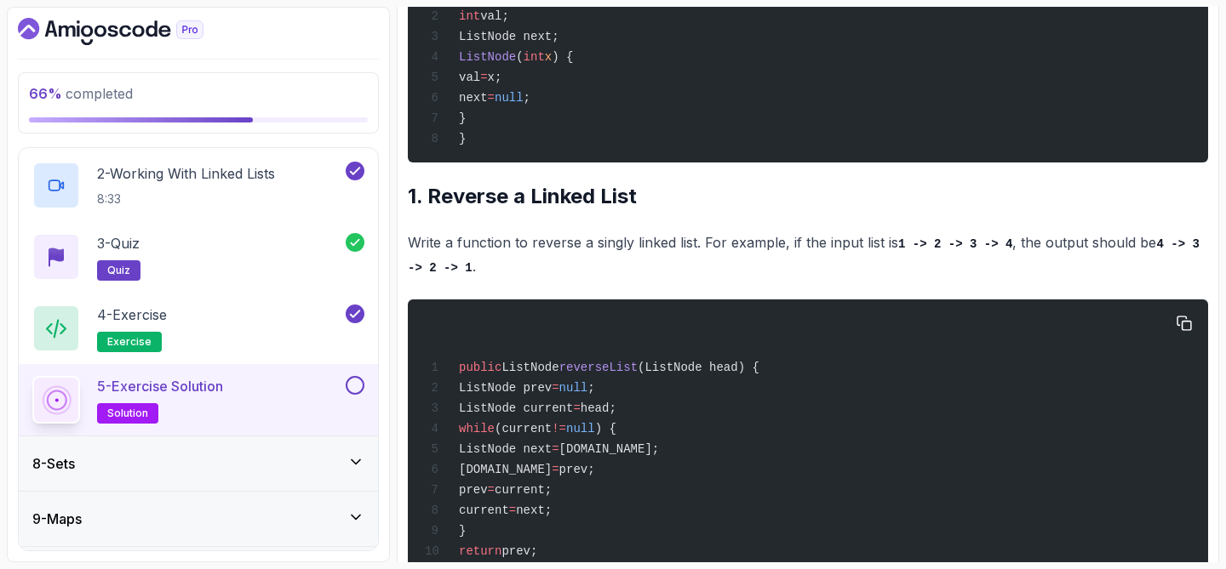
scroll to position [483, 0]
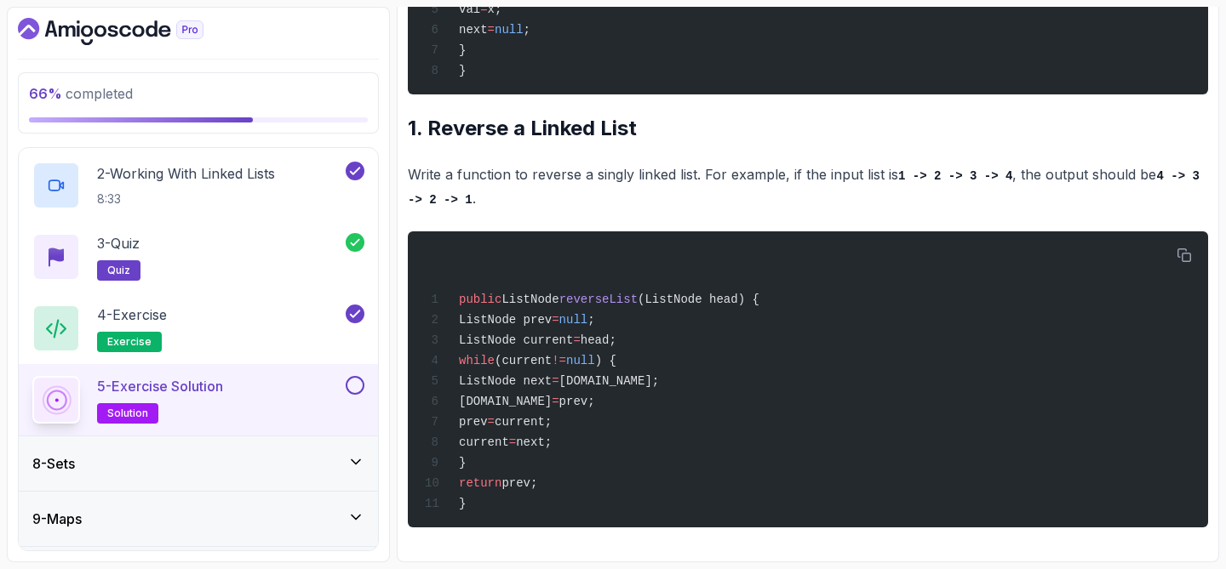
click at [350, 380] on button at bounding box center [355, 385] width 19 height 19
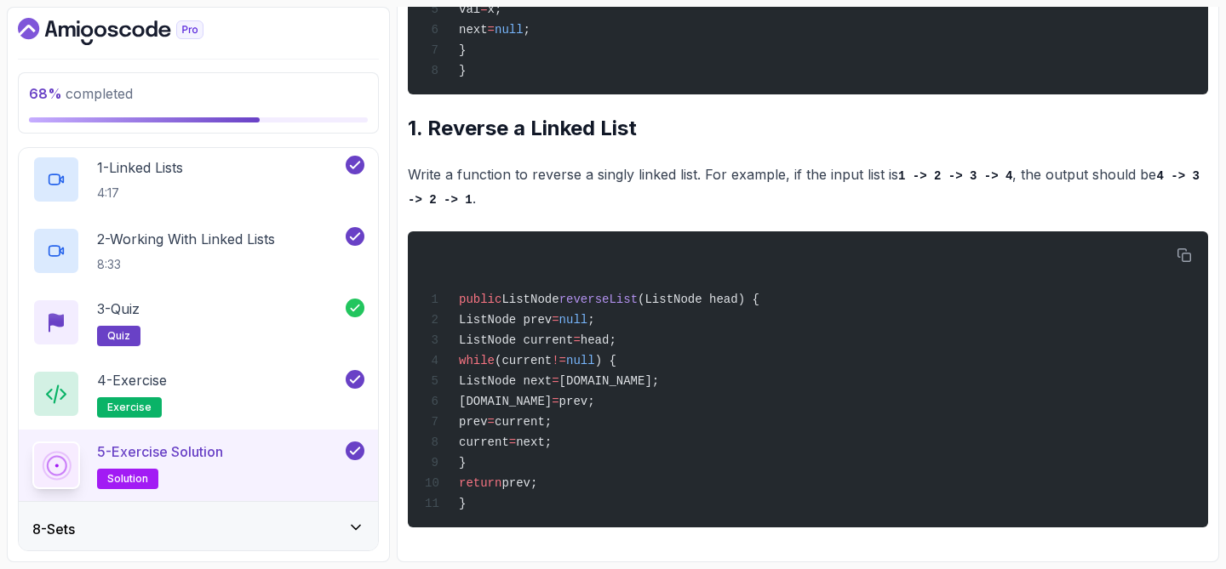
scroll to position [323, 0]
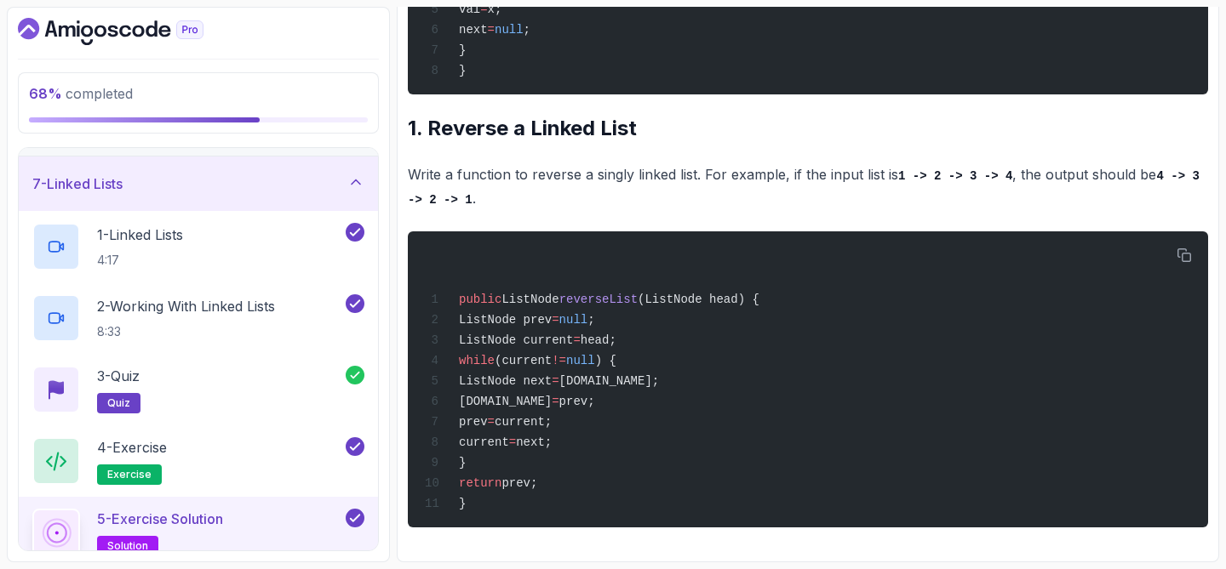
click at [320, 200] on div "7 - Linked Lists" at bounding box center [198, 184] width 359 height 54
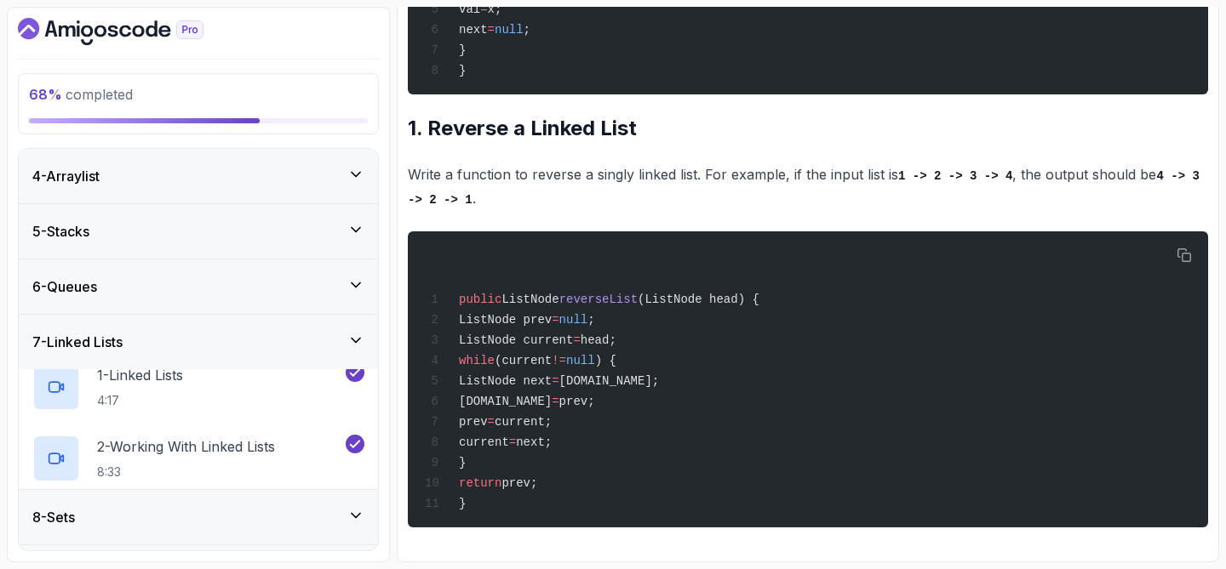
scroll to position [150, 0]
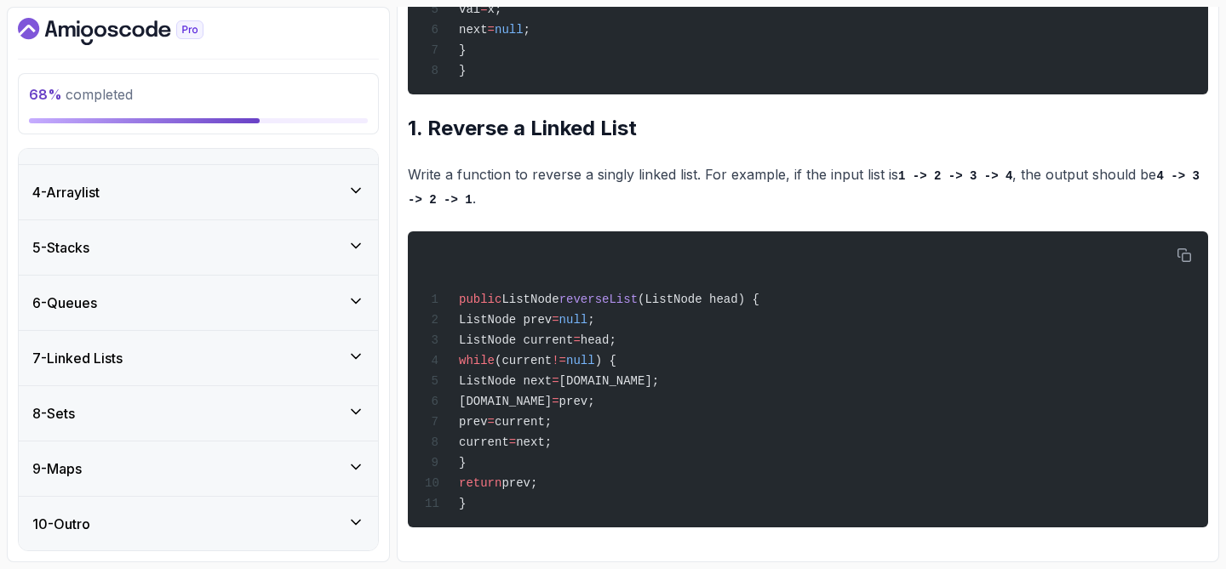
click at [146, 416] on div "8 - Sets" at bounding box center [198, 413] width 332 height 20
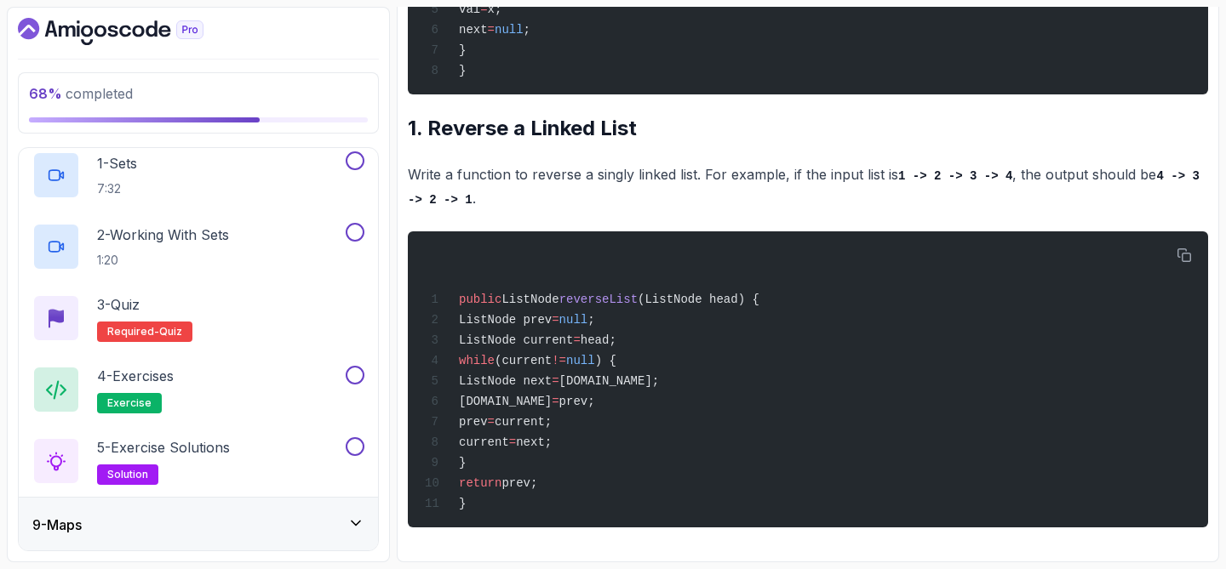
scroll to position [447, 0]
